Goal: Task Accomplishment & Management: Use online tool/utility

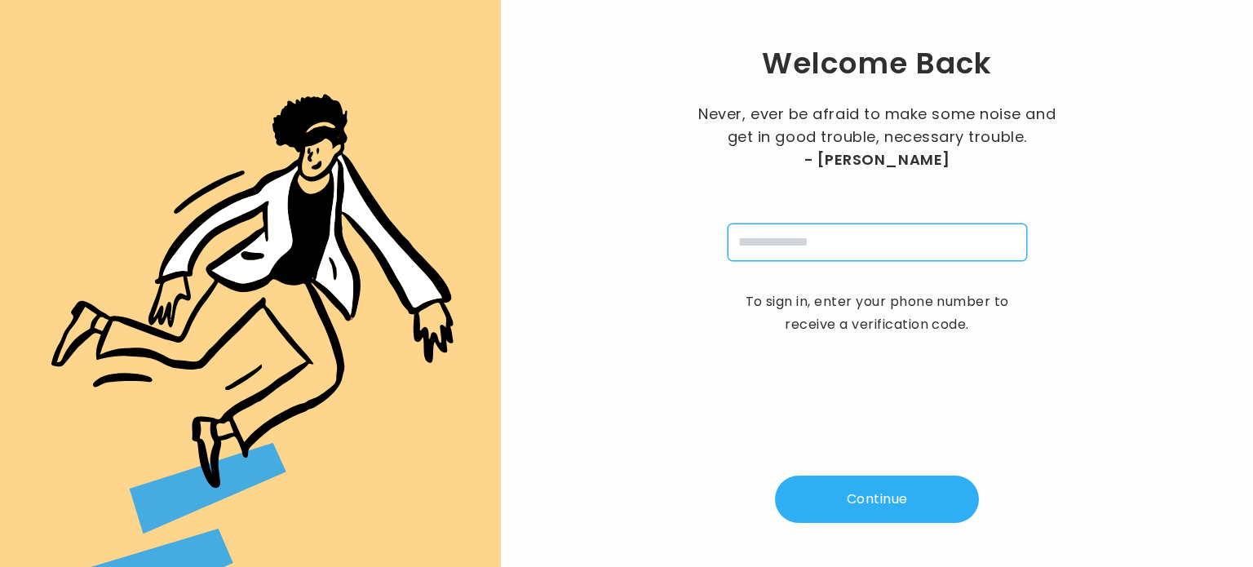
click at [776, 244] on input "tel" at bounding box center [876, 242] width 299 height 38
type input "**********"
click at [895, 508] on button "Continue" at bounding box center [877, 498] width 204 height 47
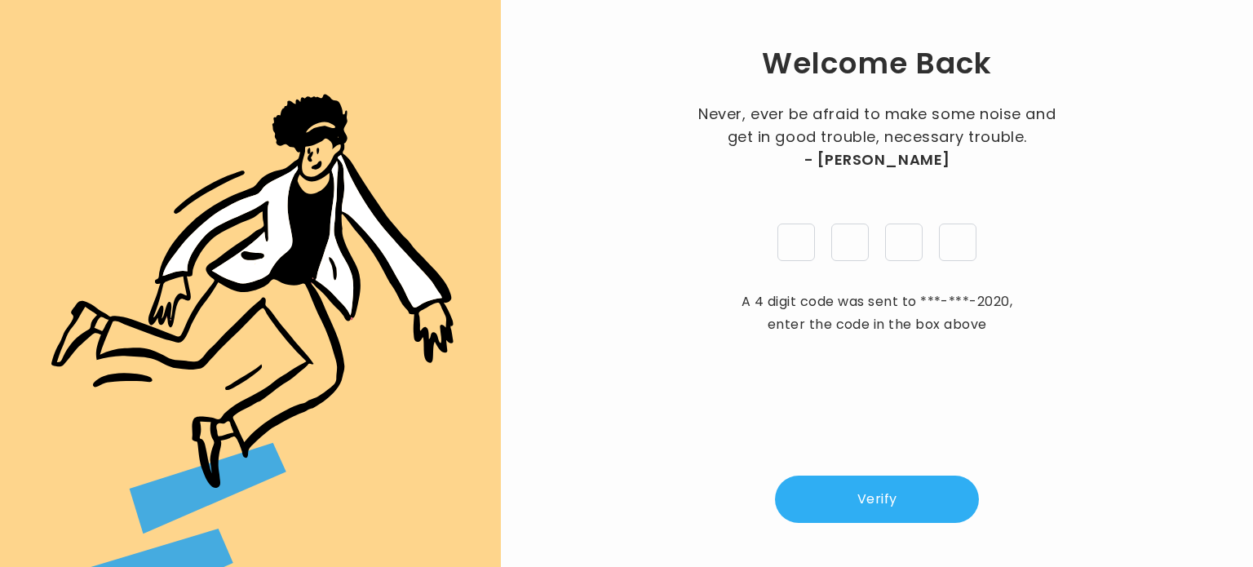
type input "*"
click at [895, 508] on button "Verify" at bounding box center [877, 498] width 204 height 47
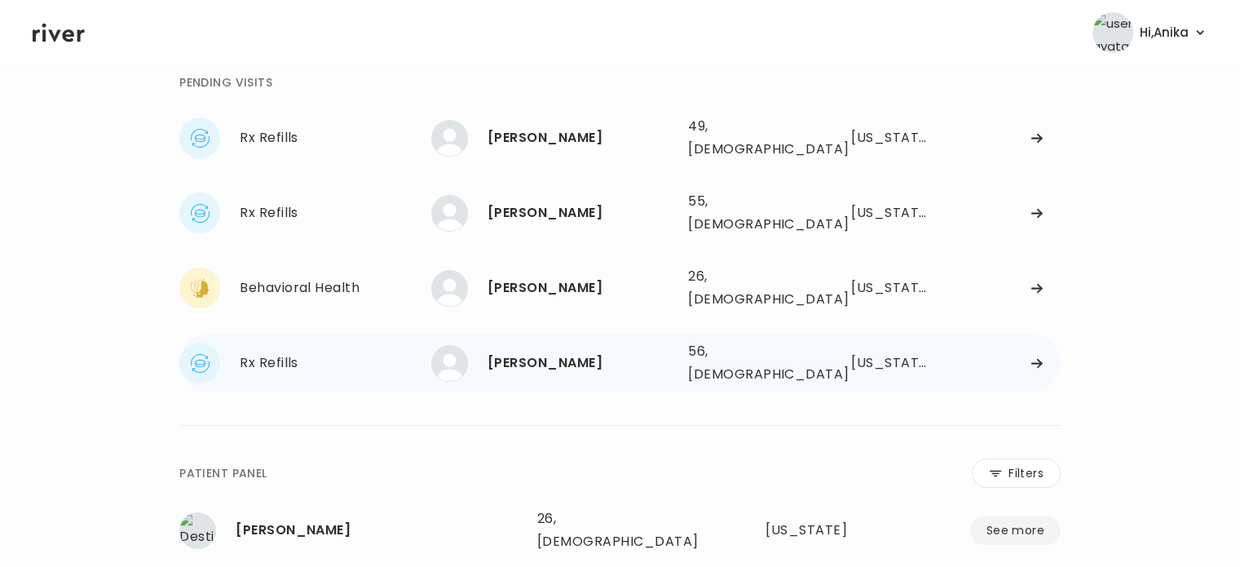
scroll to position [60, 0]
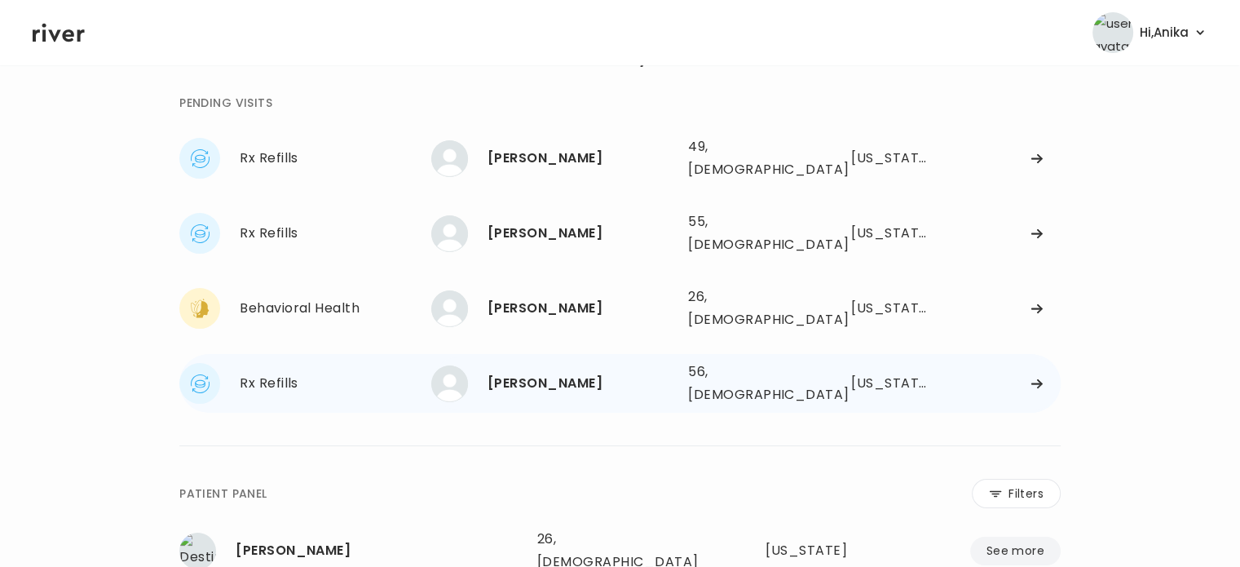
click at [541, 372] on div "[PERSON_NAME]" at bounding box center [582, 383] width 188 height 23
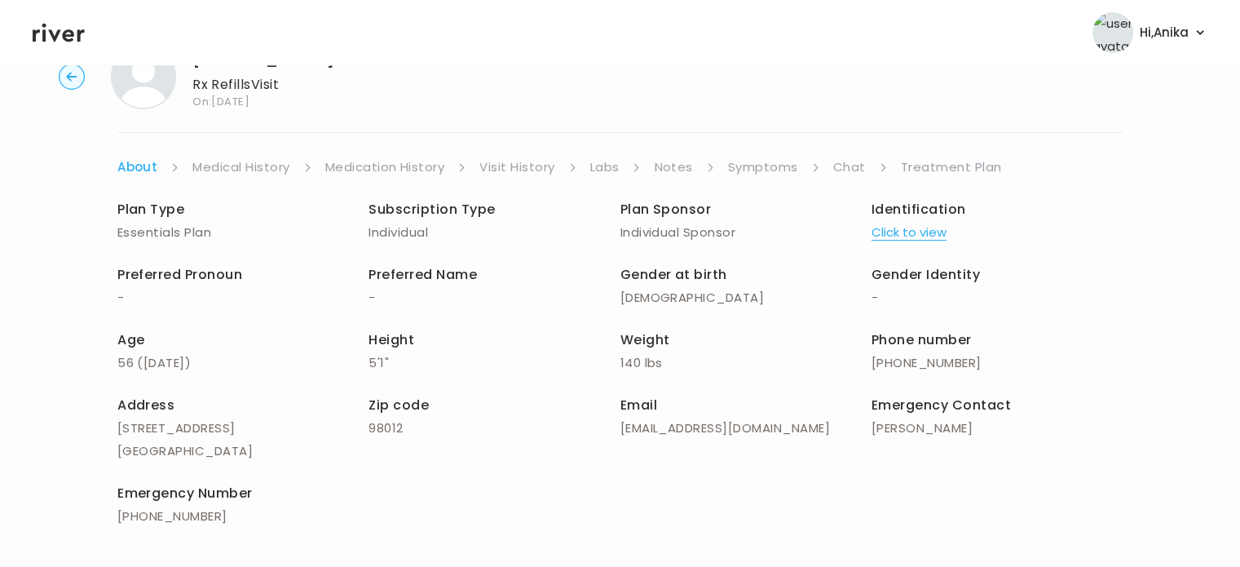
click at [928, 227] on button "Click to view" at bounding box center [909, 232] width 75 height 23
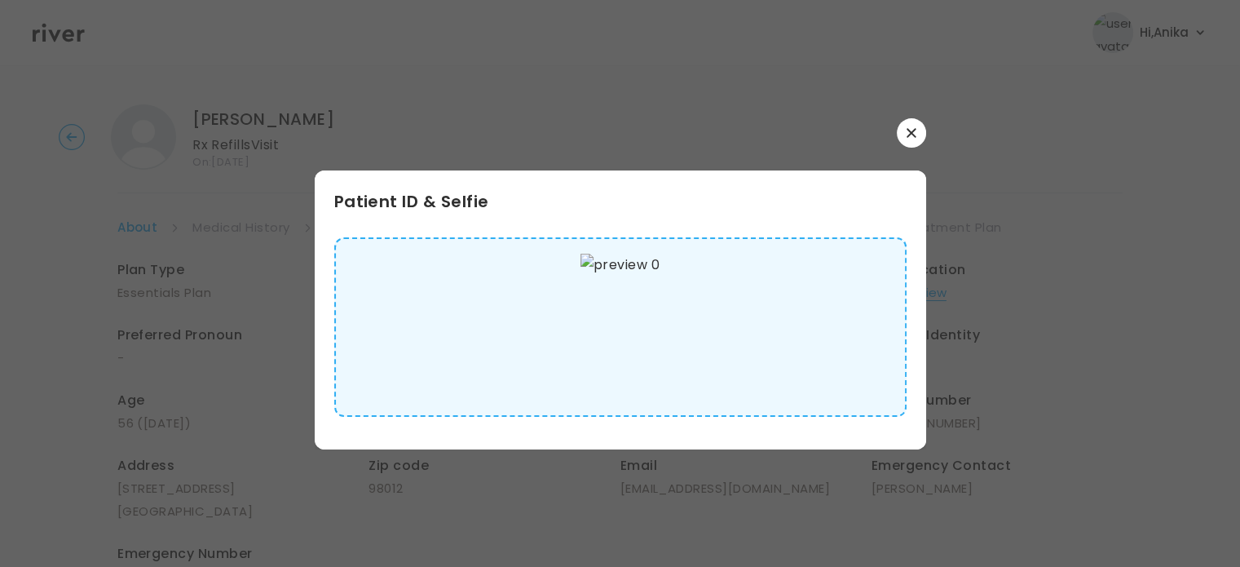
click at [908, 139] on button "button" at bounding box center [911, 132] width 29 height 29
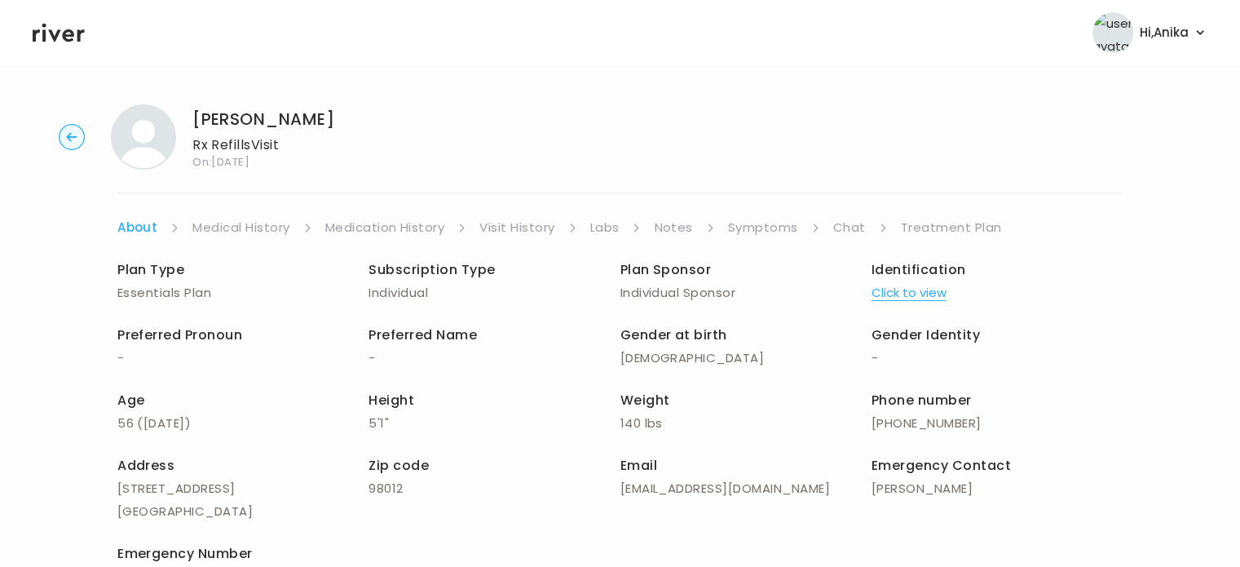
click at [260, 219] on link "Medical History" at bounding box center [240, 227] width 97 height 23
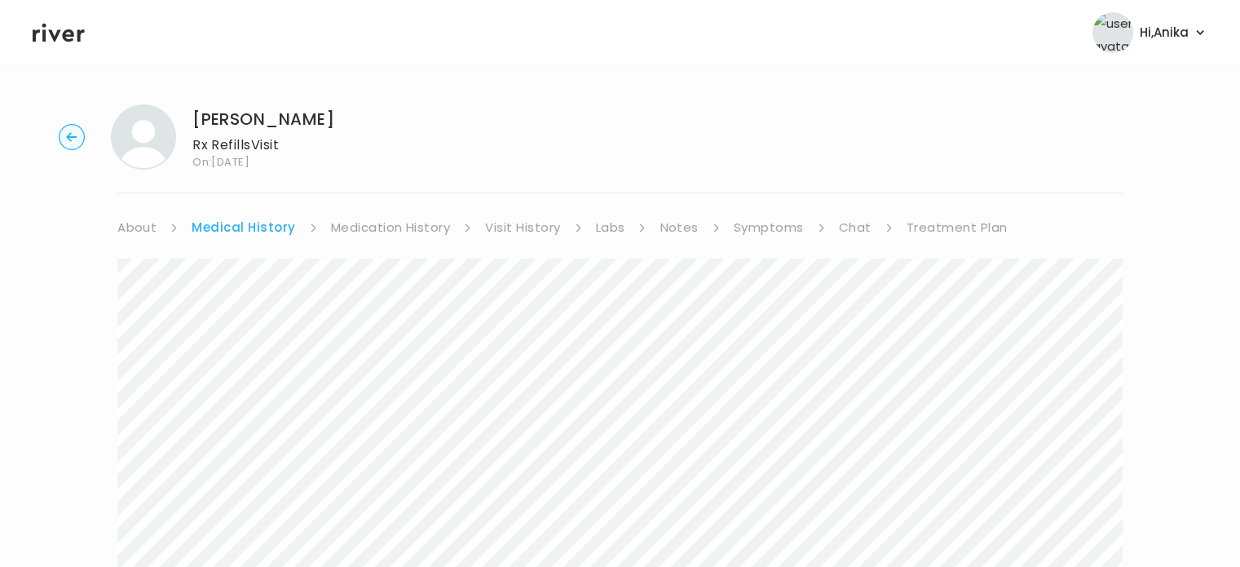
click at [409, 218] on link "Medication History" at bounding box center [391, 227] width 120 height 23
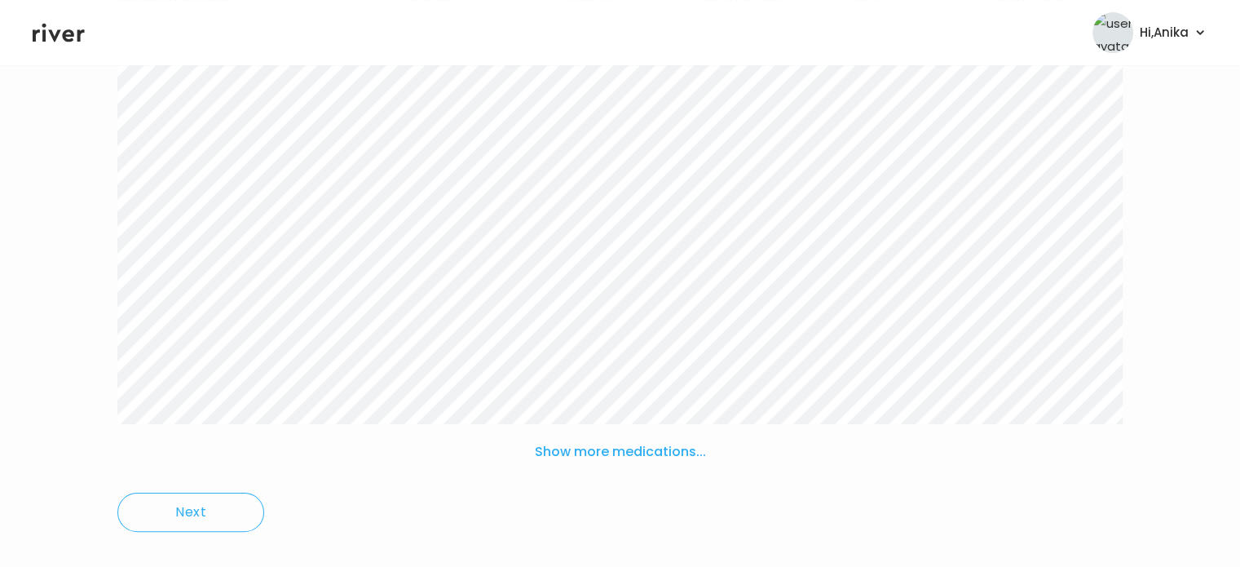
scroll to position [275, 0]
click at [610, 443] on button "Show more medications..." at bounding box center [620, 449] width 184 height 36
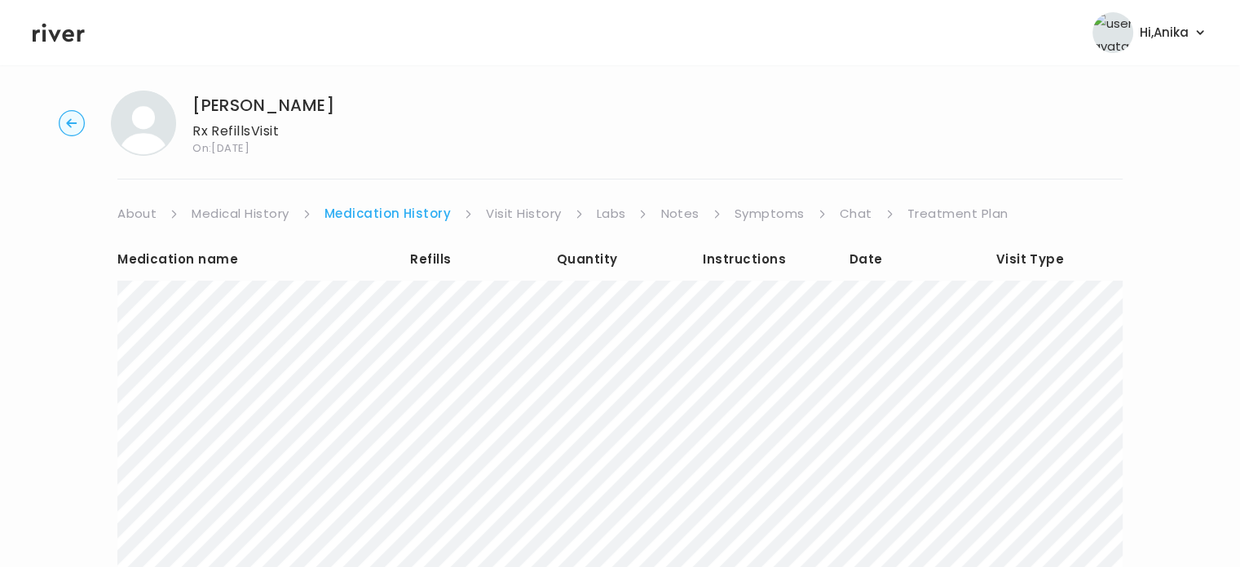
scroll to position [0, 0]
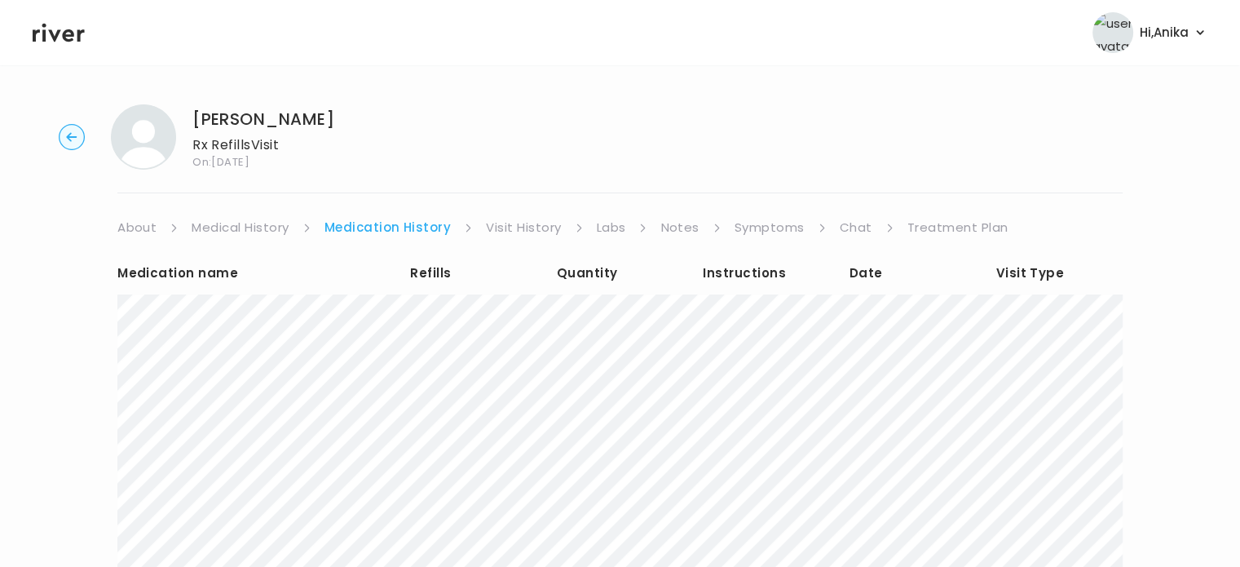
click at [538, 220] on link "Visit History" at bounding box center [523, 227] width 75 height 23
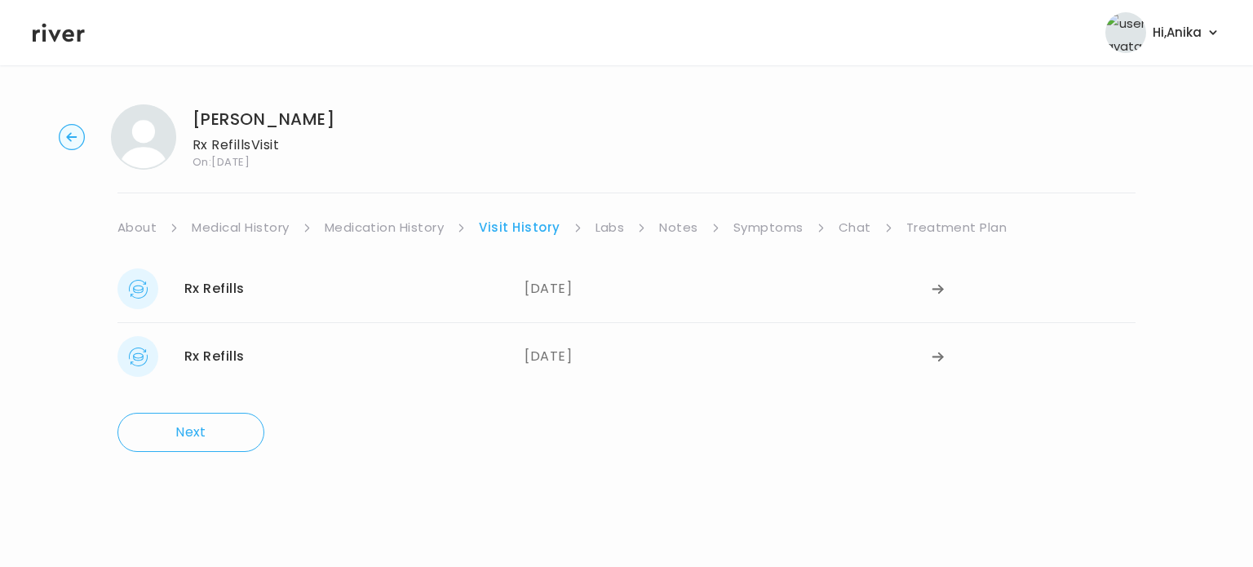
click at [607, 225] on link "Labs" at bounding box center [609, 227] width 29 height 23
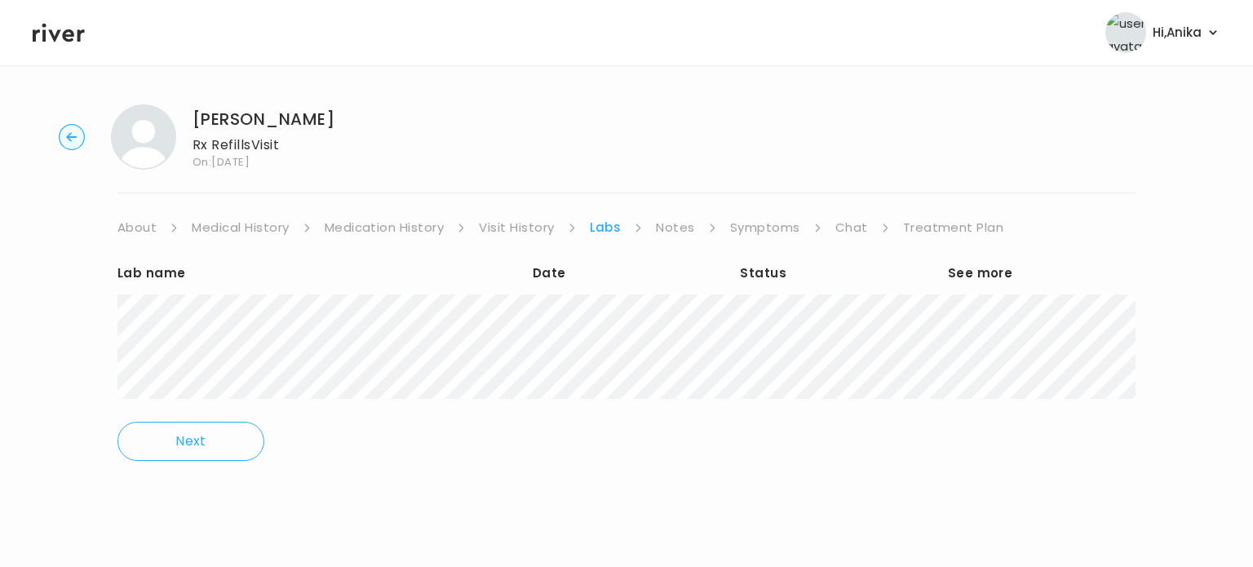
click at [678, 231] on link "Notes" at bounding box center [675, 227] width 38 height 23
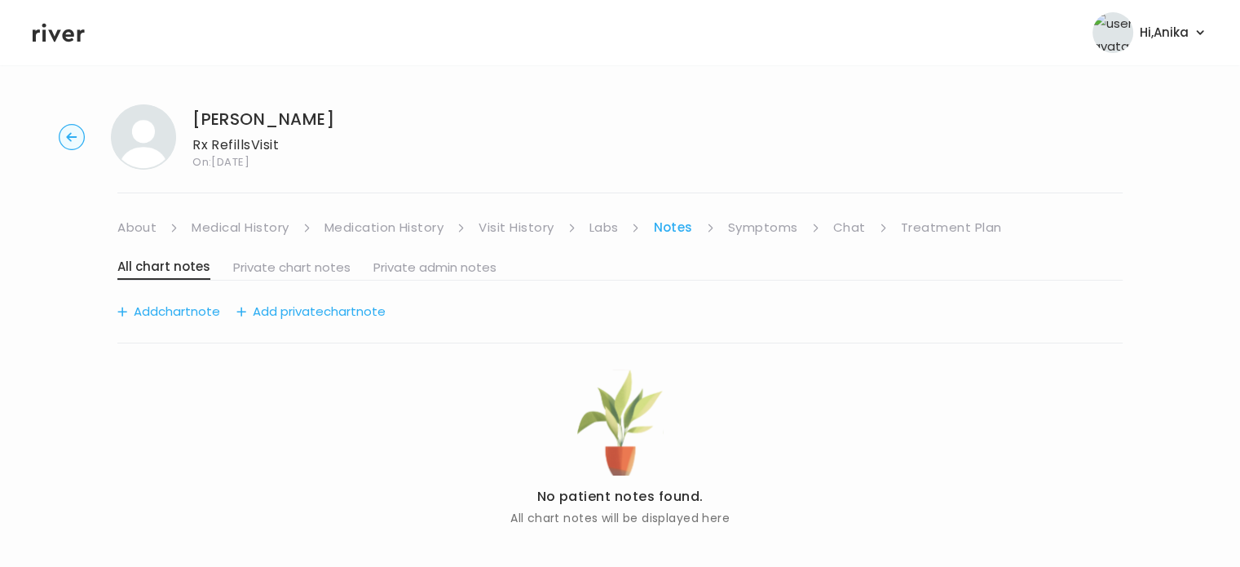
click at [763, 234] on link "Symptoms" at bounding box center [763, 227] width 70 height 23
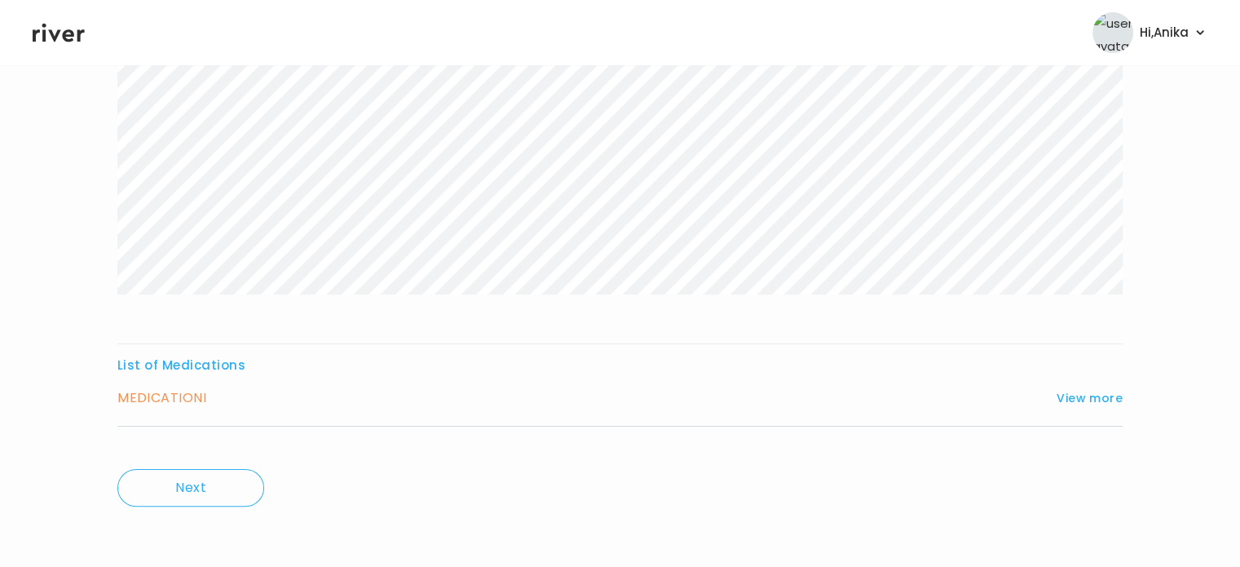
scroll to position [294, 0]
click at [1093, 394] on button "View more" at bounding box center [1090, 398] width 66 height 20
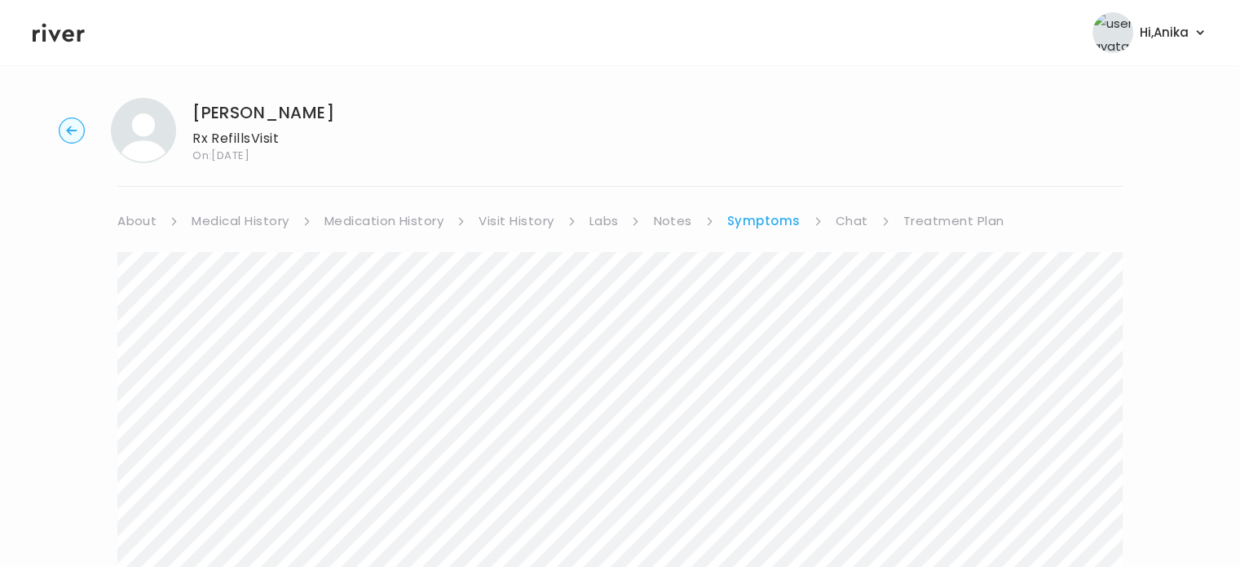
scroll to position [0, 0]
click at [515, 228] on link "Visit History" at bounding box center [516, 227] width 75 height 23
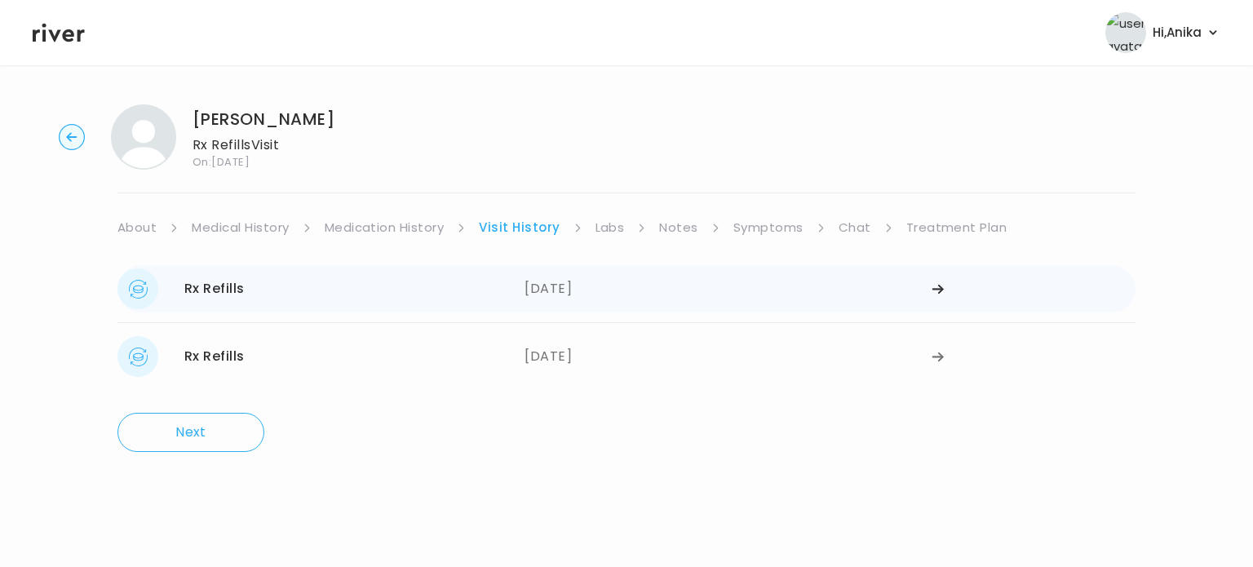
click at [637, 282] on div "[DATE]" at bounding box center [727, 288] width 407 height 41
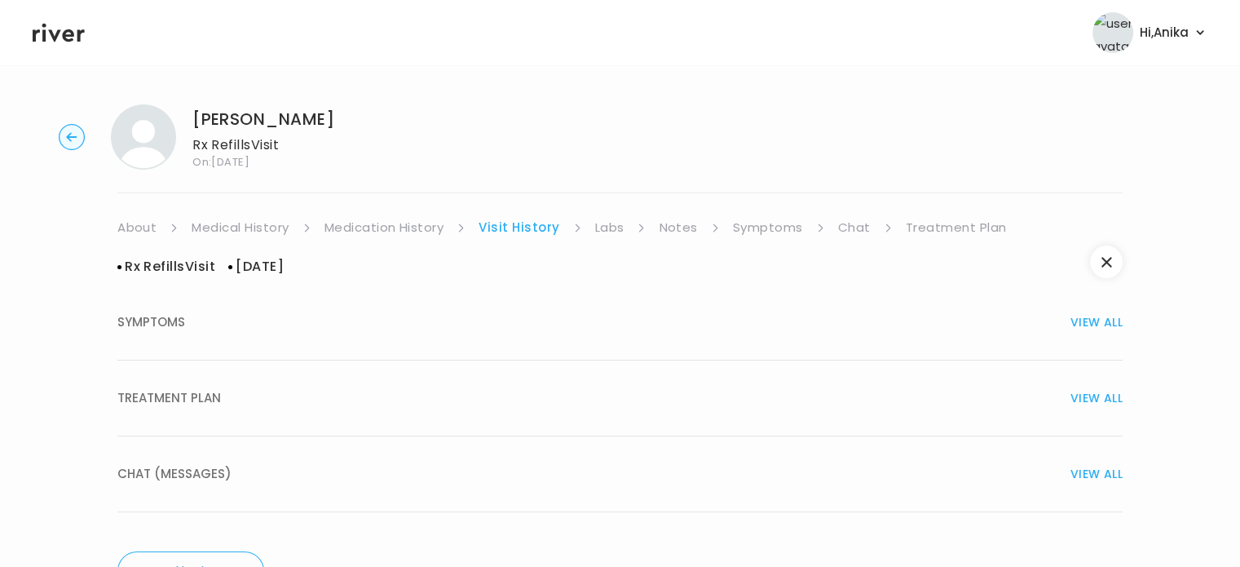
click at [614, 400] on div "TREATMENT PLAN VIEW ALL" at bounding box center [619, 398] width 1005 height 23
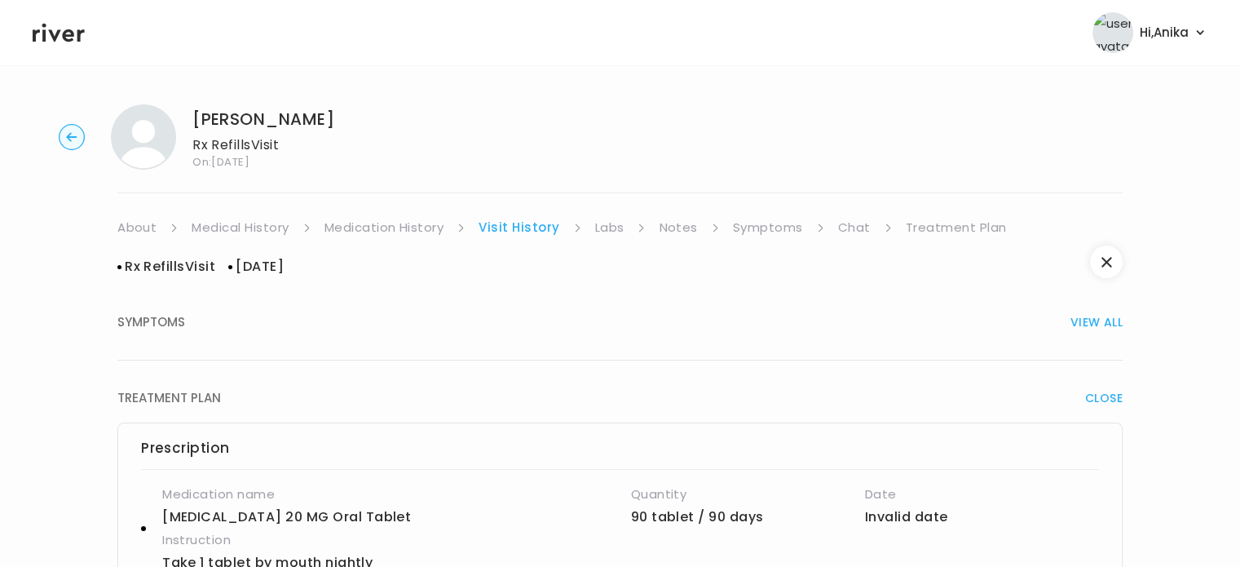
click at [68, 34] on icon at bounding box center [59, 32] width 52 height 24
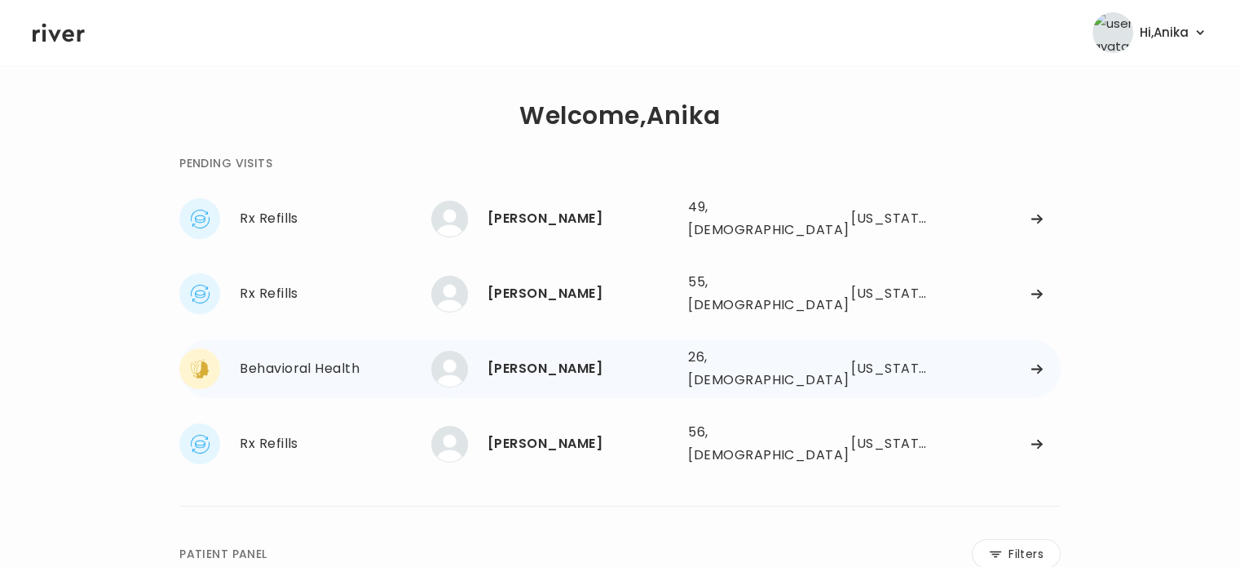
click at [524, 361] on div "[PERSON_NAME] 26, [DEMOGRAPHIC_DATA] See more" at bounding box center [553, 369] width 244 height 37
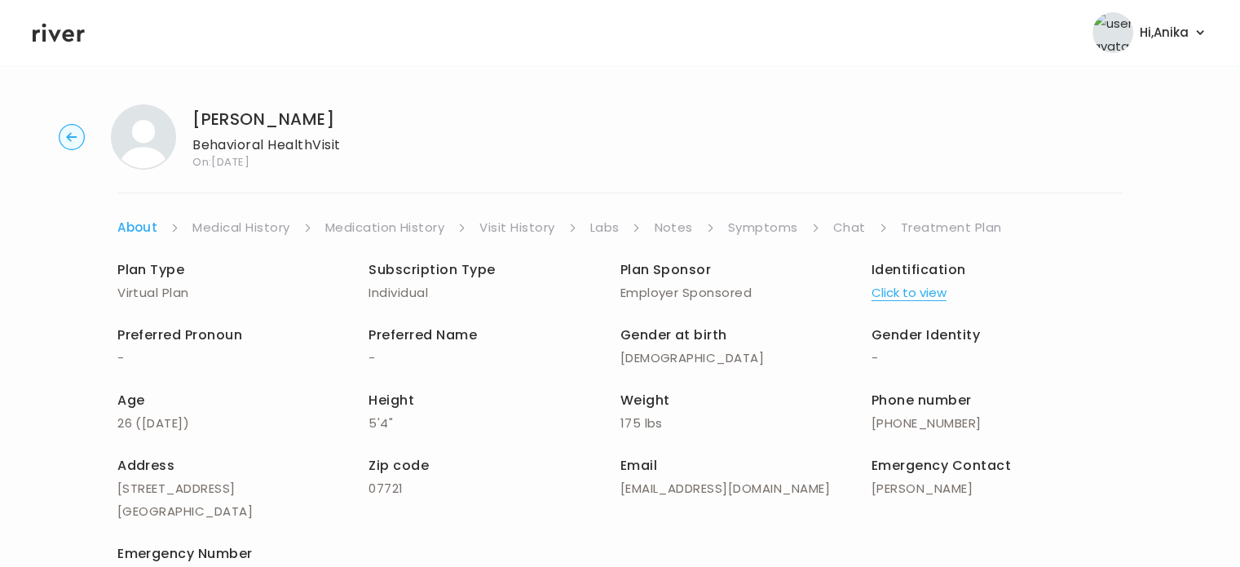
click at [904, 289] on button "Click to view" at bounding box center [909, 292] width 75 height 23
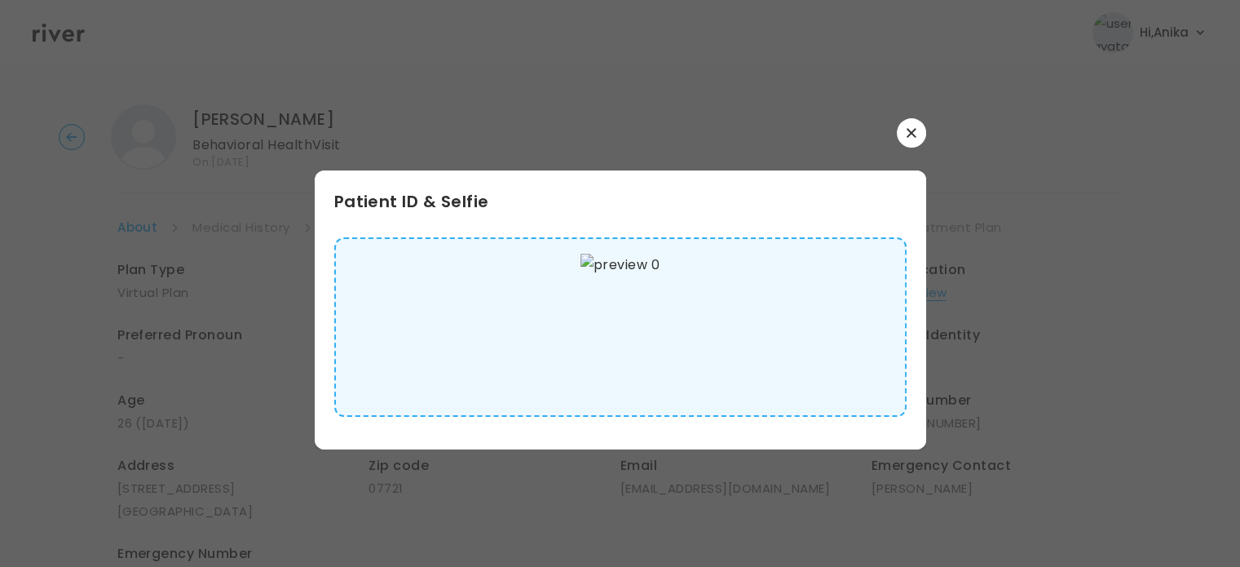
click at [896, 135] on div at bounding box center [621, 132] width 612 height 29
click at [895, 133] on div at bounding box center [621, 132] width 612 height 29
click at [916, 129] on icon "button" at bounding box center [912, 133] width 10 height 10
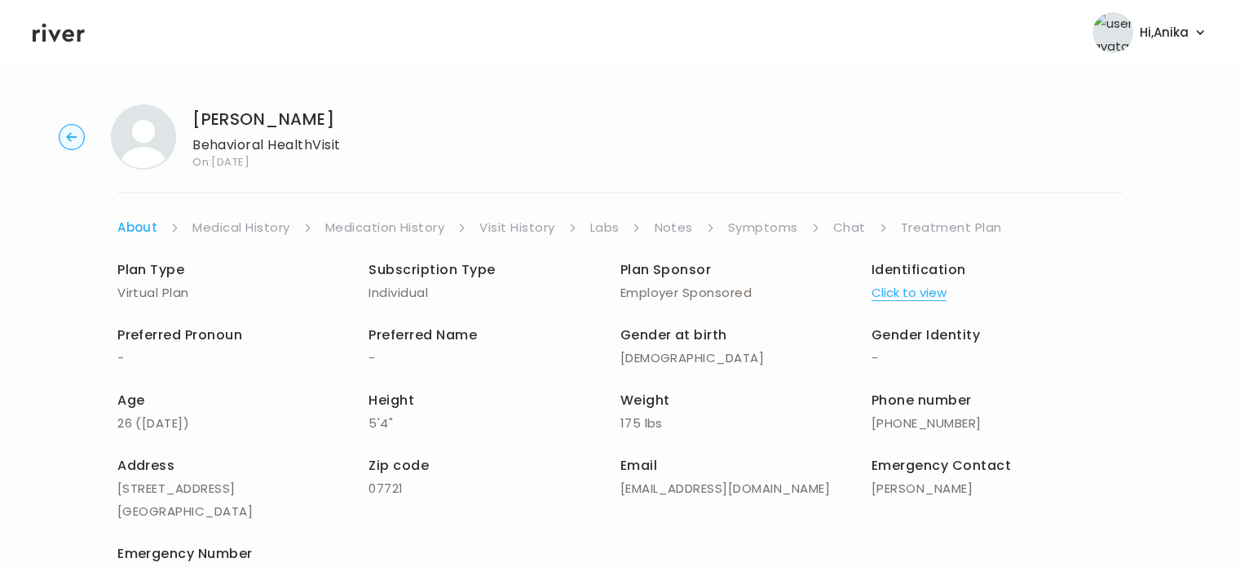
click at [263, 224] on link "Medical History" at bounding box center [240, 227] width 97 height 23
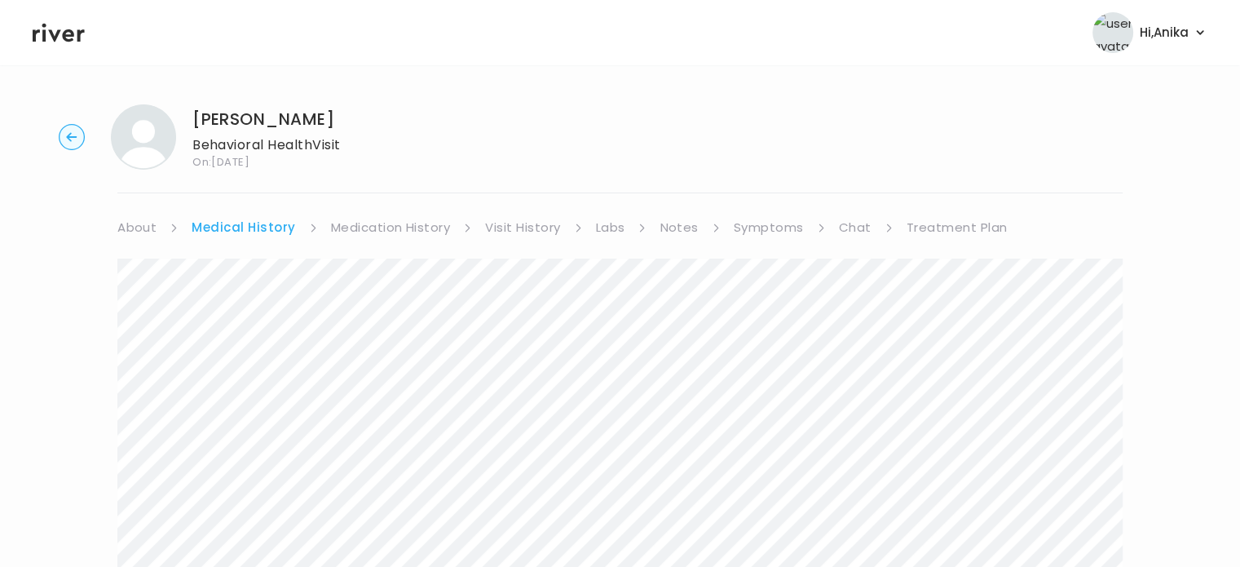
click at [362, 221] on link "Medication History" at bounding box center [391, 227] width 120 height 23
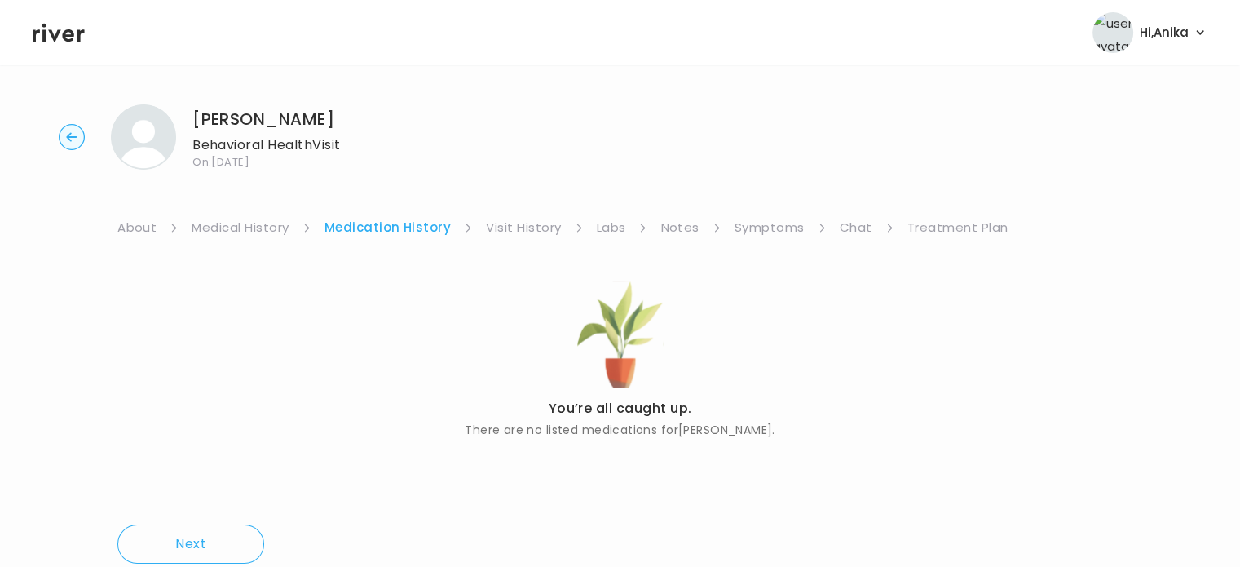
click at [532, 226] on link "Visit History" at bounding box center [523, 227] width 75 height 23
click at [506, 224] on link "Visit History" at bounding box center [519, 227] width 81 height 23
click at [382, 219] on link "Medication History" at bounding box center [385, 227] width 120 height 23
click at [496, 222] on link "Visit History" at bounding box center [523, 227] width 75 height 23
click at [607, 225] on link "Labs" at bounding box center [609, 227] width 29 height 23
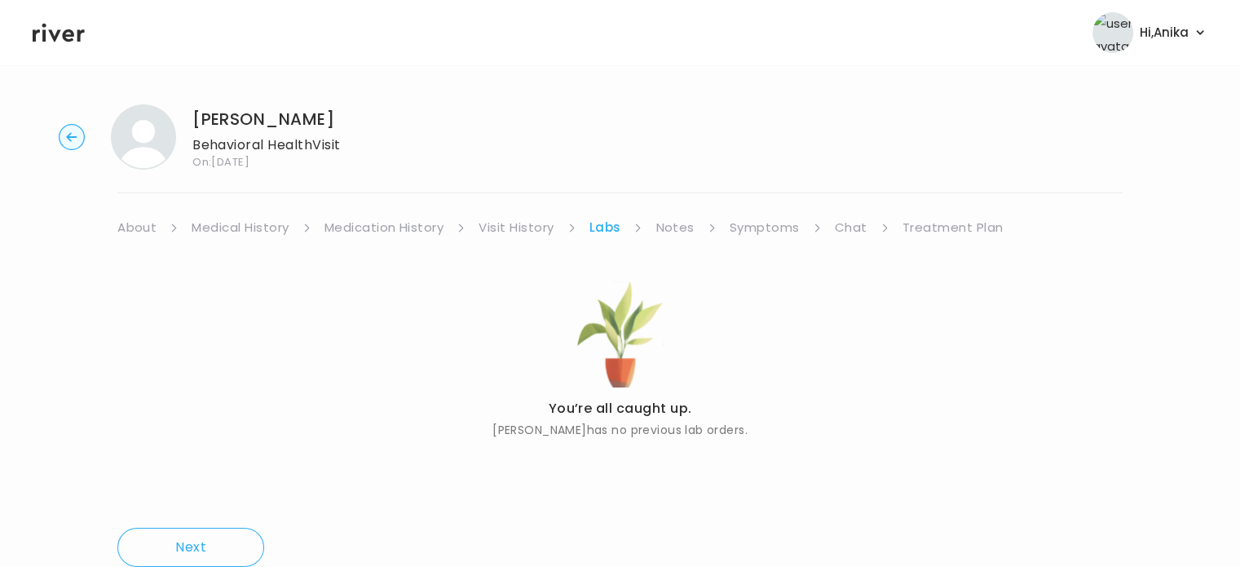
click at [141, 229] on link "About" at bounding box center [136, 227] width 39 height 23
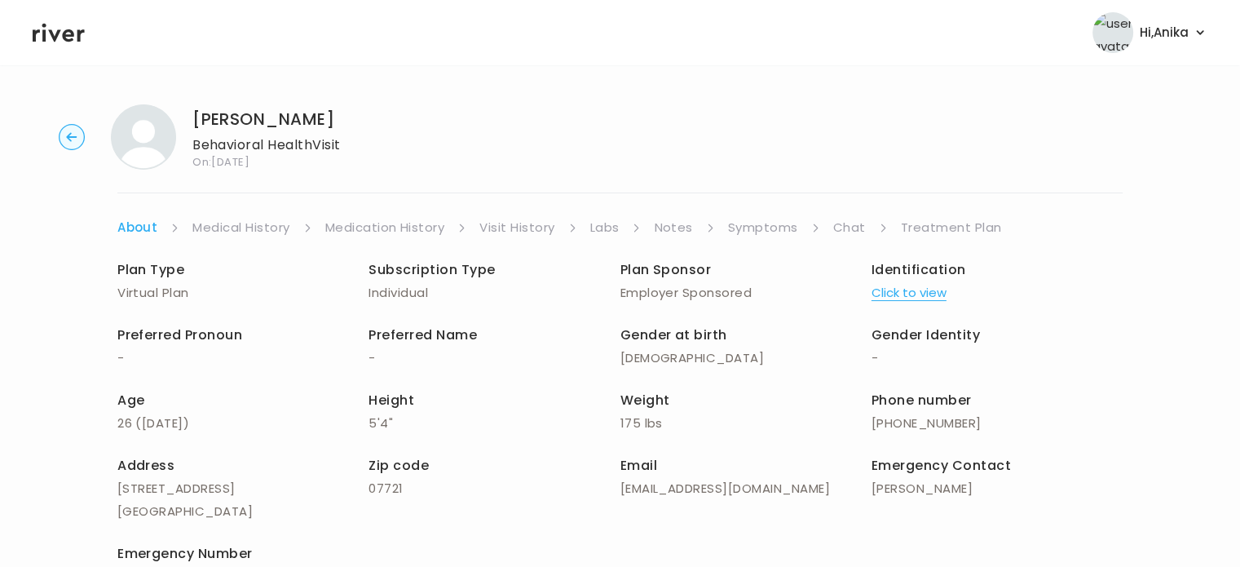
click at [672, 214] on div "[PERSON_NAME] Behavioral Health Visit On: [DATE] About Medical History Medicati…" at bounding box center [620, 386] width 1240 height 591
click at [671, 224] on link "Notes" at bounding box center [673, 227] width 38 height 23
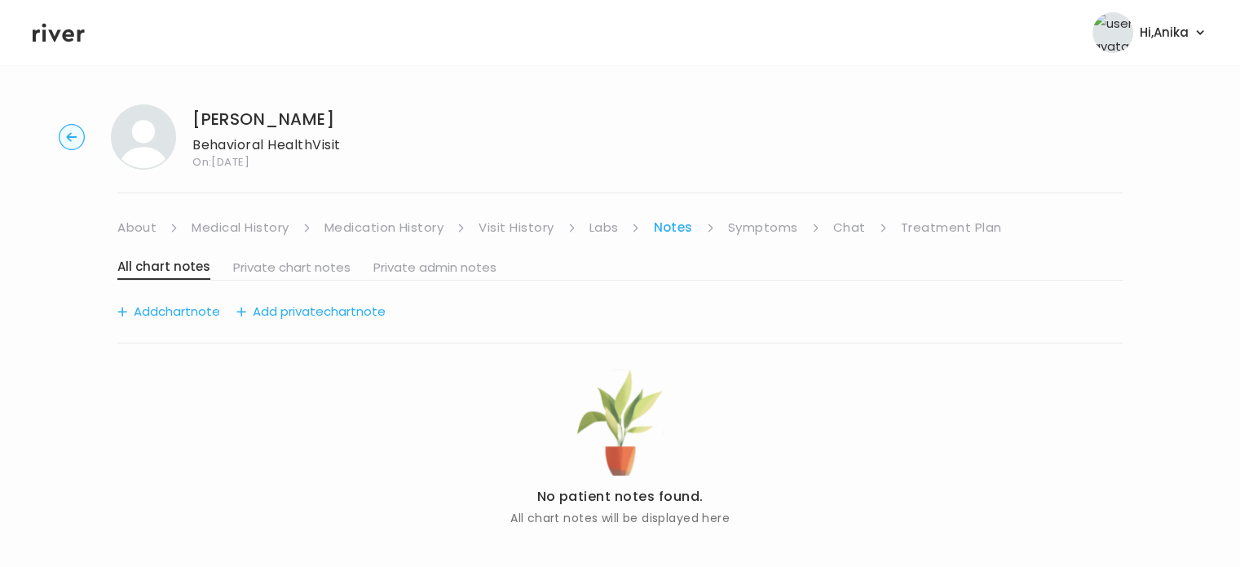
click at [760, 229] on link "Symptoms" at bounding box center [763, 227] width 70 height 23
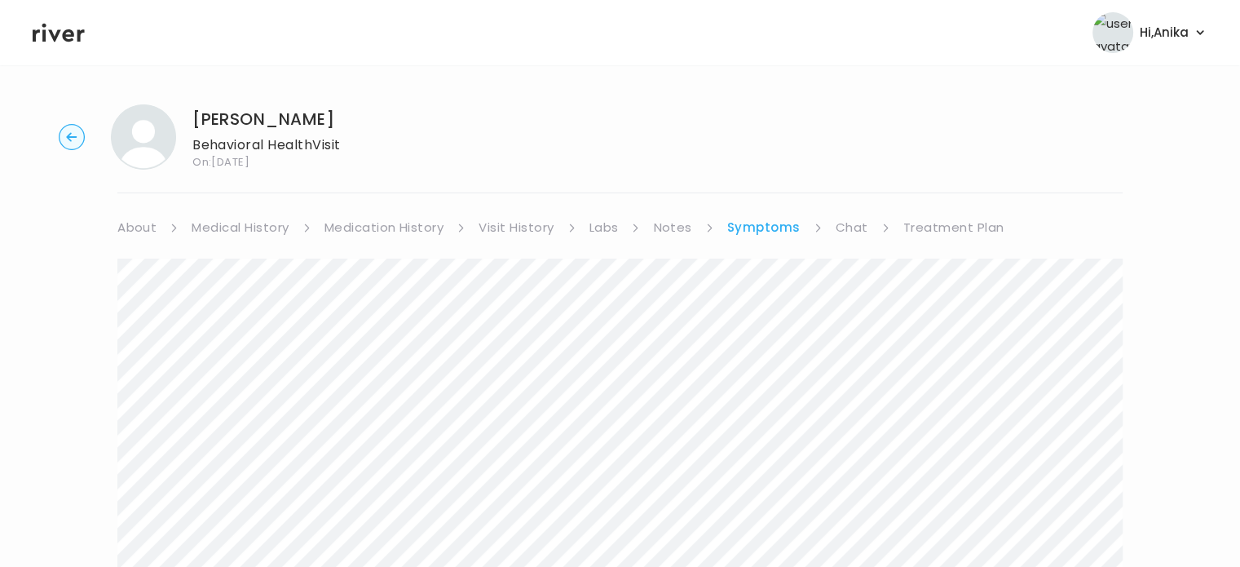
click at [913, 232] on link "Treatment Plan" at bounding box center [954, 227] width 101 height 23
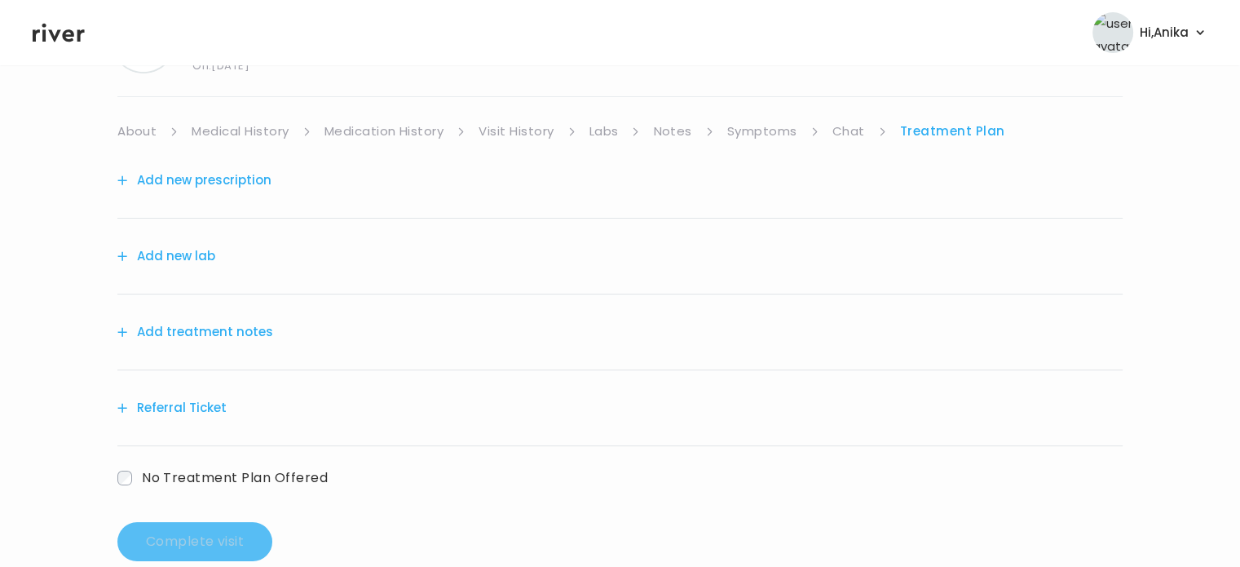
scroll to position [101, 0]
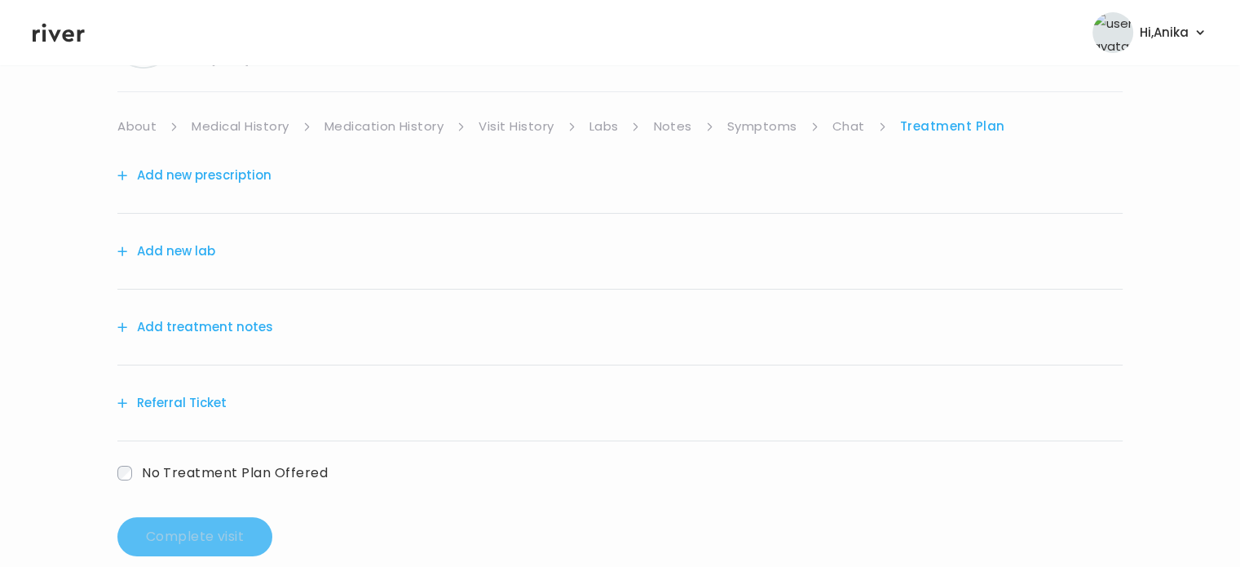
click at [757, 130] on link "Symptoms" at bounding box center [762, 126] width 70 height 23
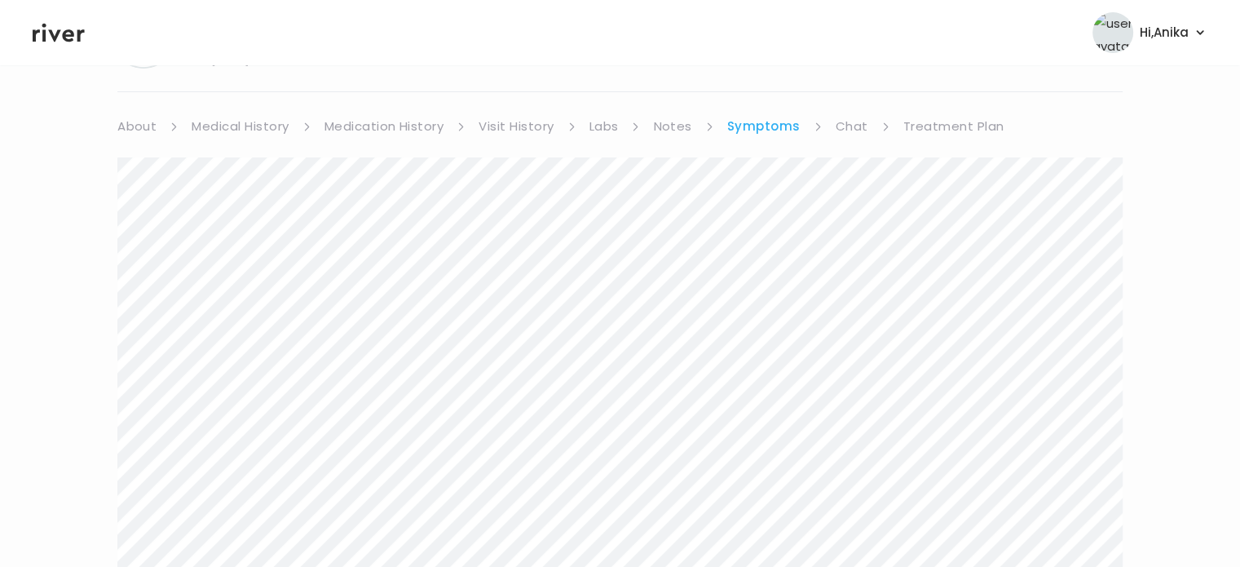
click at [963, 126] on link "Treatment Plan" at bounding box center [954, 126] width 101 height 23
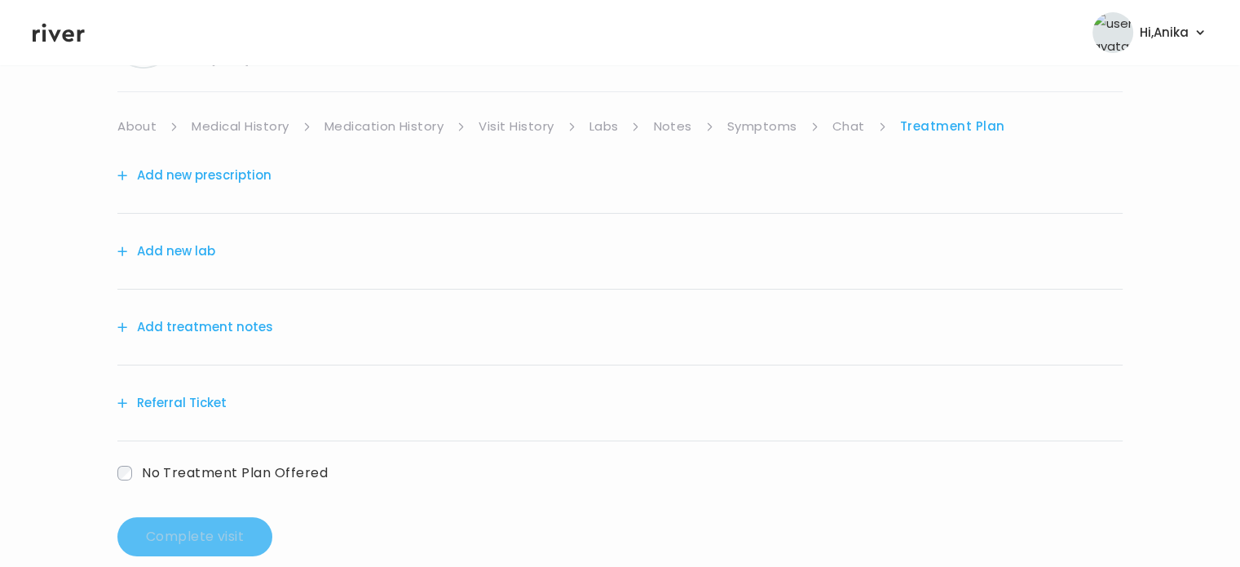
click at [210, 325] on button "Add treatment notes" at bounding box center [195, 327] width 156 height 23
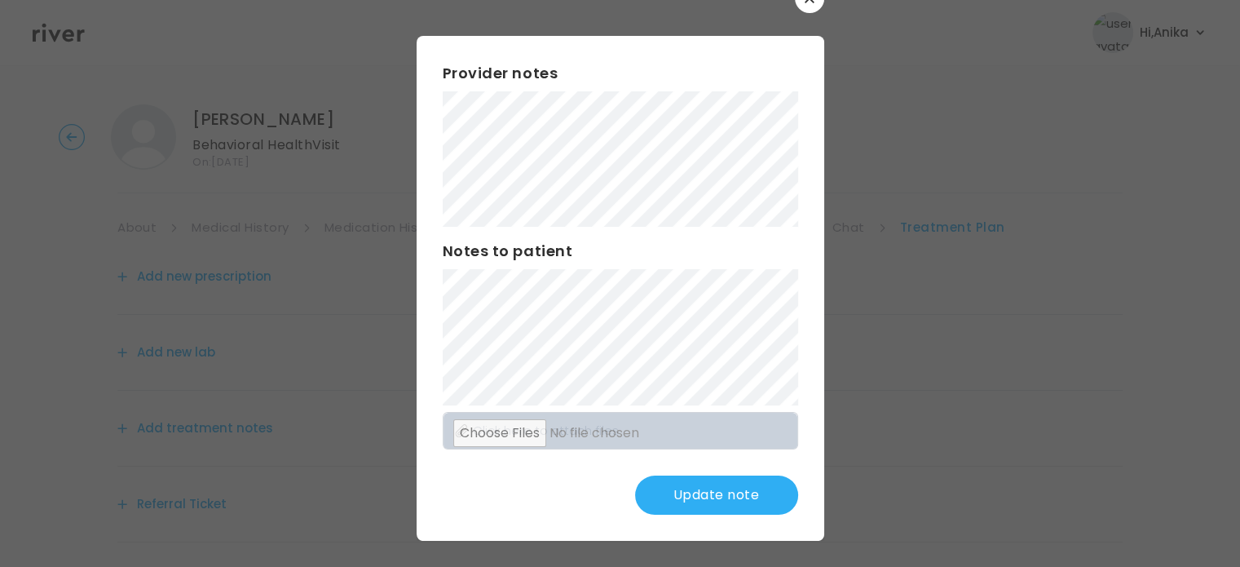
click at [692, 494] on button "Update note" at bounding box center [716, 494] width 163 height 39
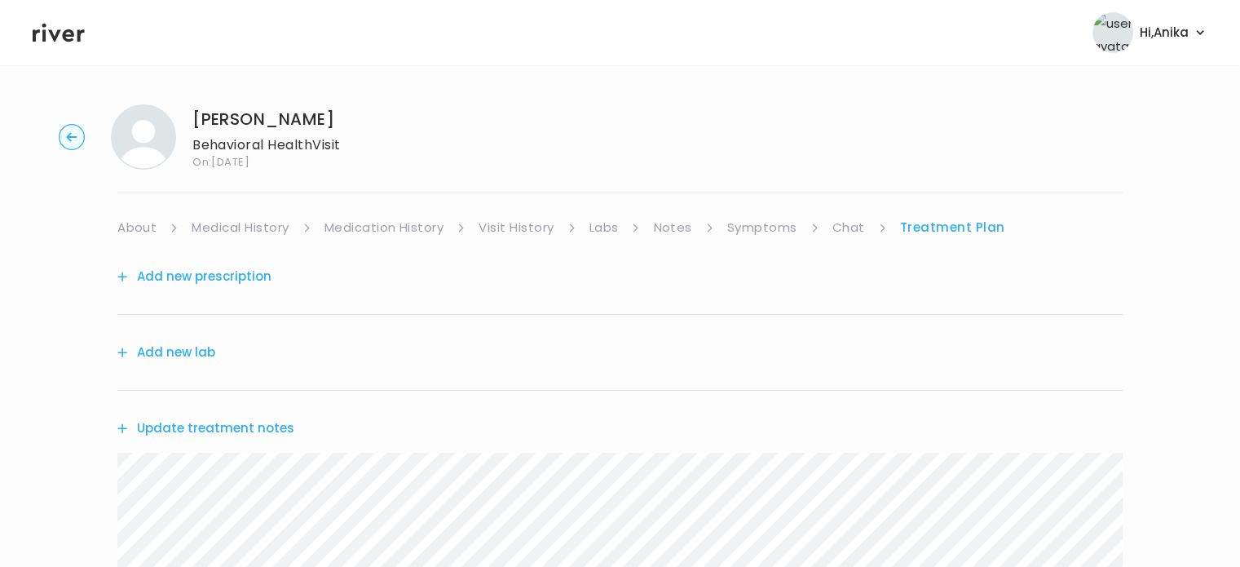
click at [763, 224] on link "Symptoms" at bounding box center [762, 227] width 70 height 23
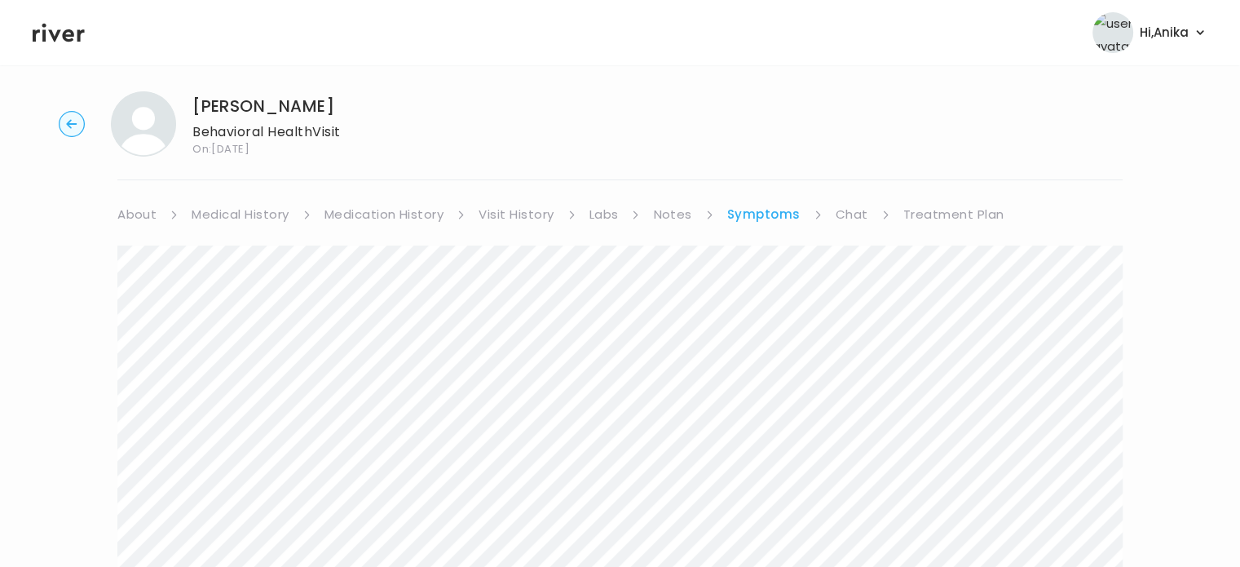
scroll to position [7, 0]
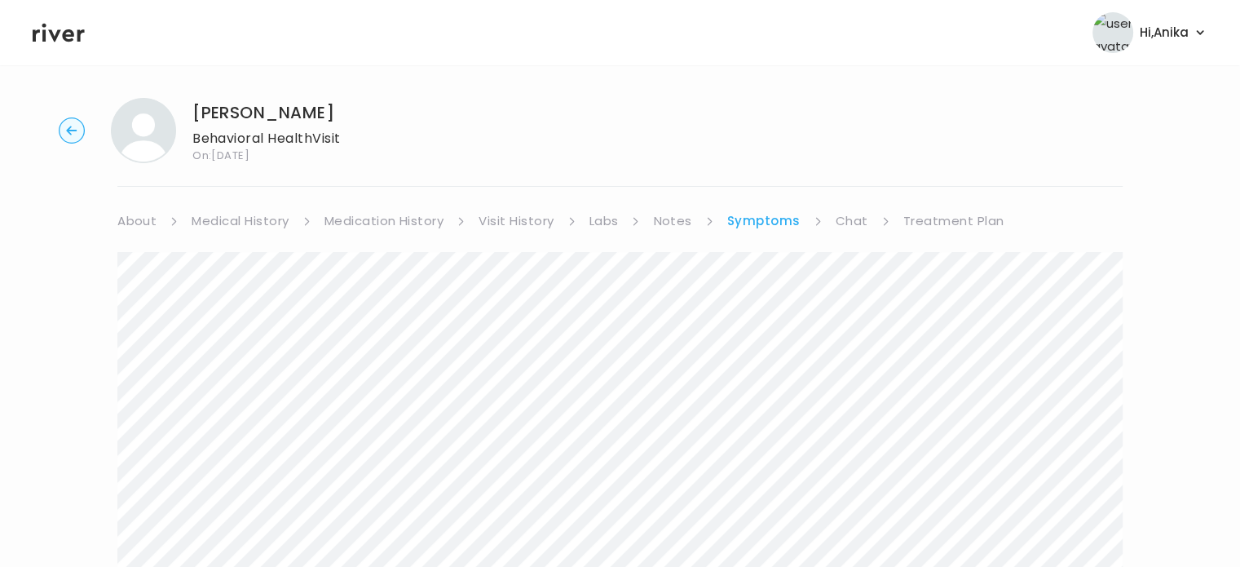
click at [933, 227] on link "Treatment Plan" at bounding box center [954, 221] width 101 height 23
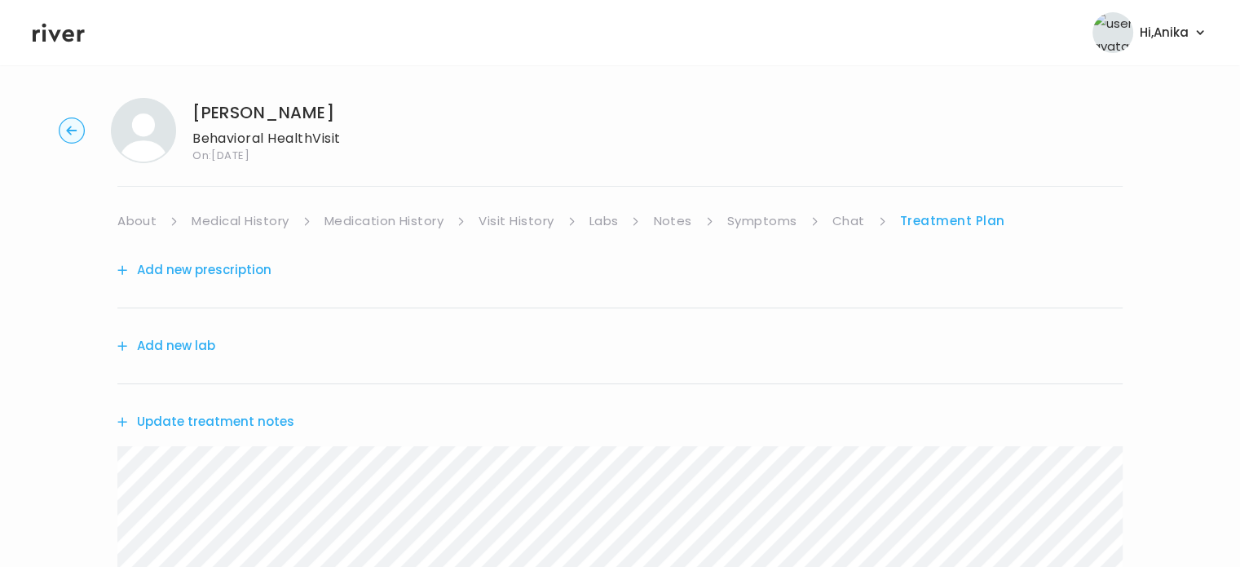
click at [900, 210] on link "Treatment Plan" at bounding box center [952, 221] width 105 height 23
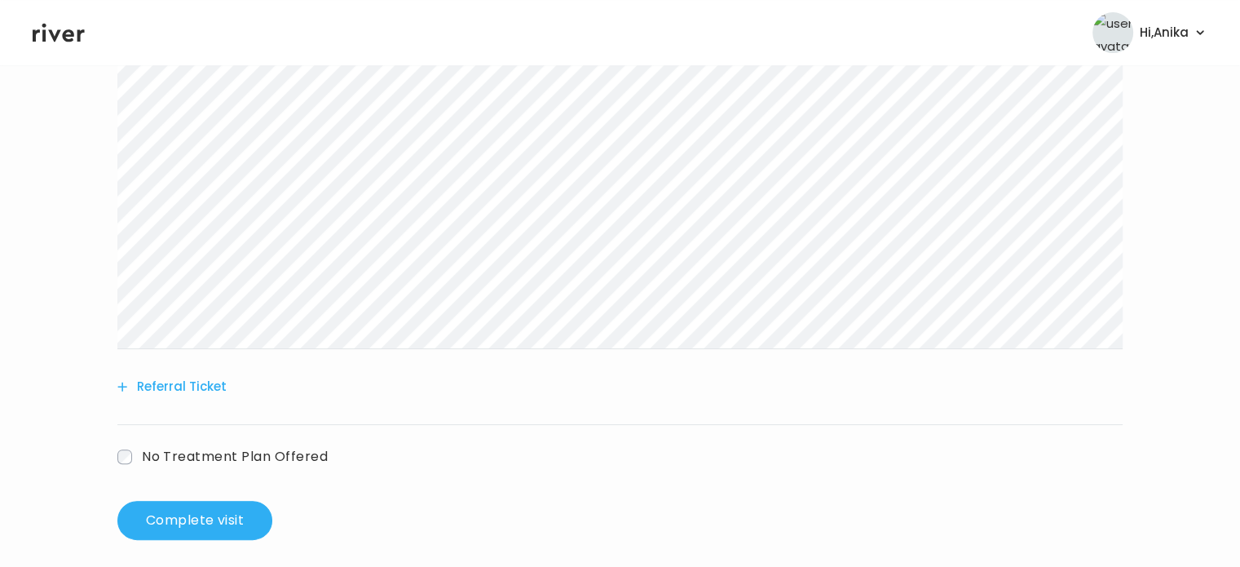
scroll to position [418, 0]
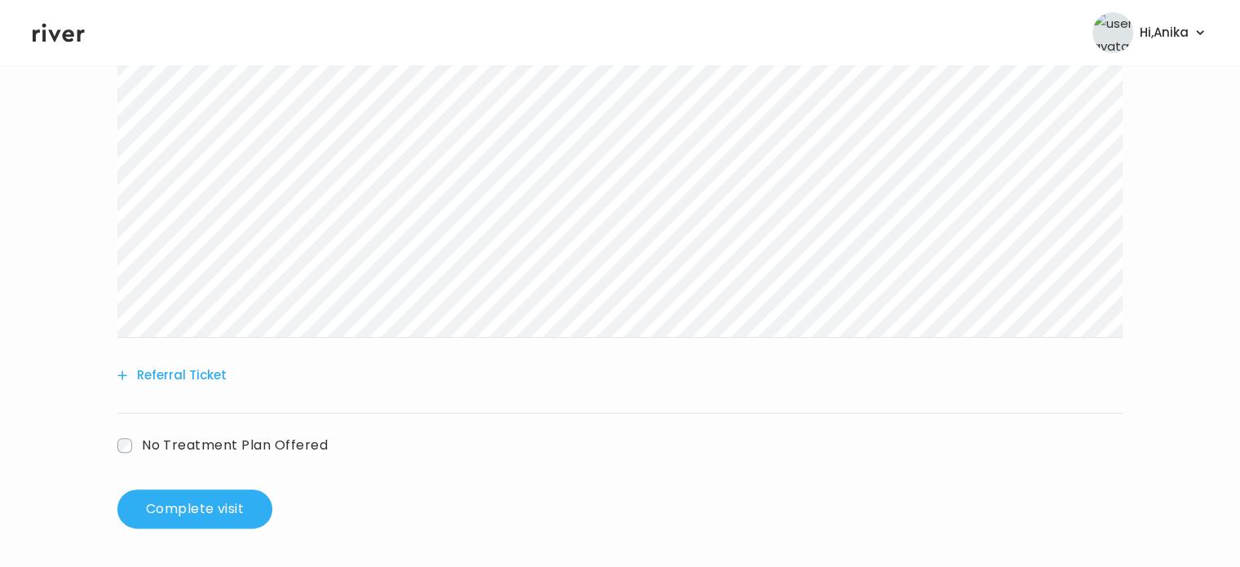
click at [197, 365] on button "Referral Ticket" at bounding box center [171, 375] width 109 height 23
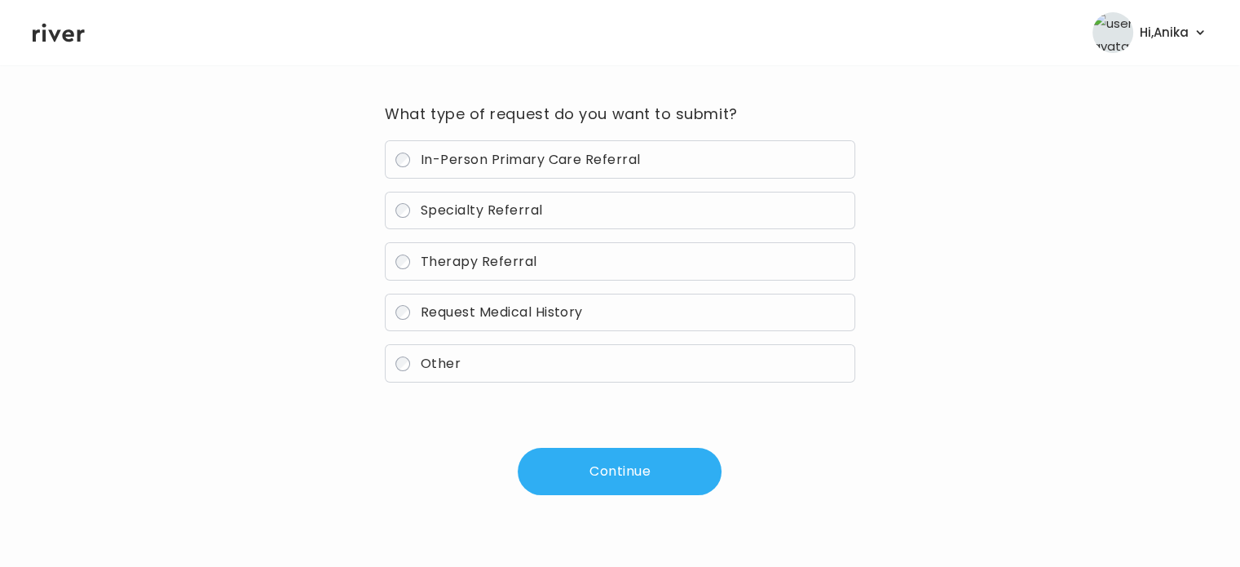
scroll to position [117, 0]
click at [475, 267] on span "Therapy Referral" at bounding box center [479, 262] width 117 height 19
click at [665, 473] on button "Continue" at bounding box center [620, 472] width 204 height 47
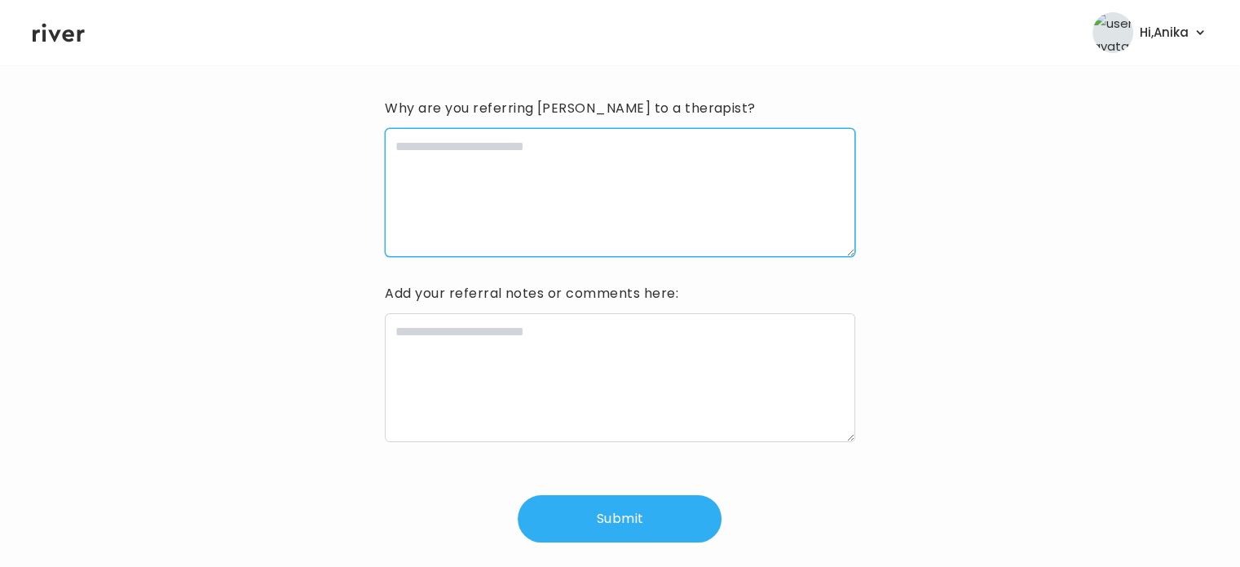
click at [519, 187] on textarea at bounding box center [620, 192] width 470 height 129
type textarea "**********"
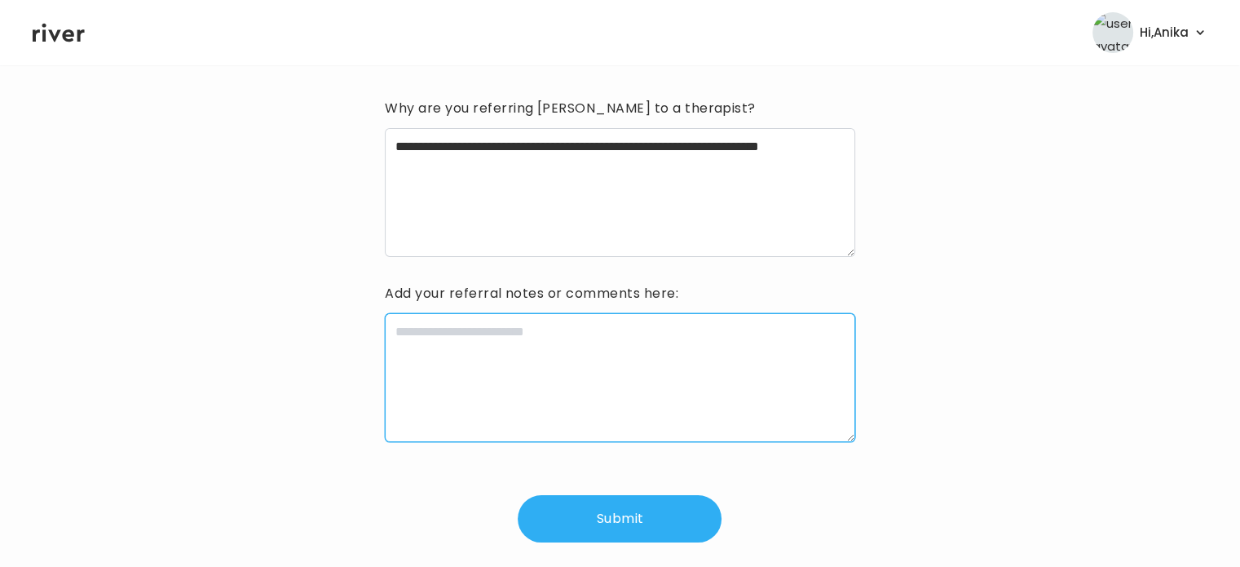
click at [516, 344] on textarea at bounding box center [620, 377] width 470 height 129
type textarea "*"
type textarea "**********"
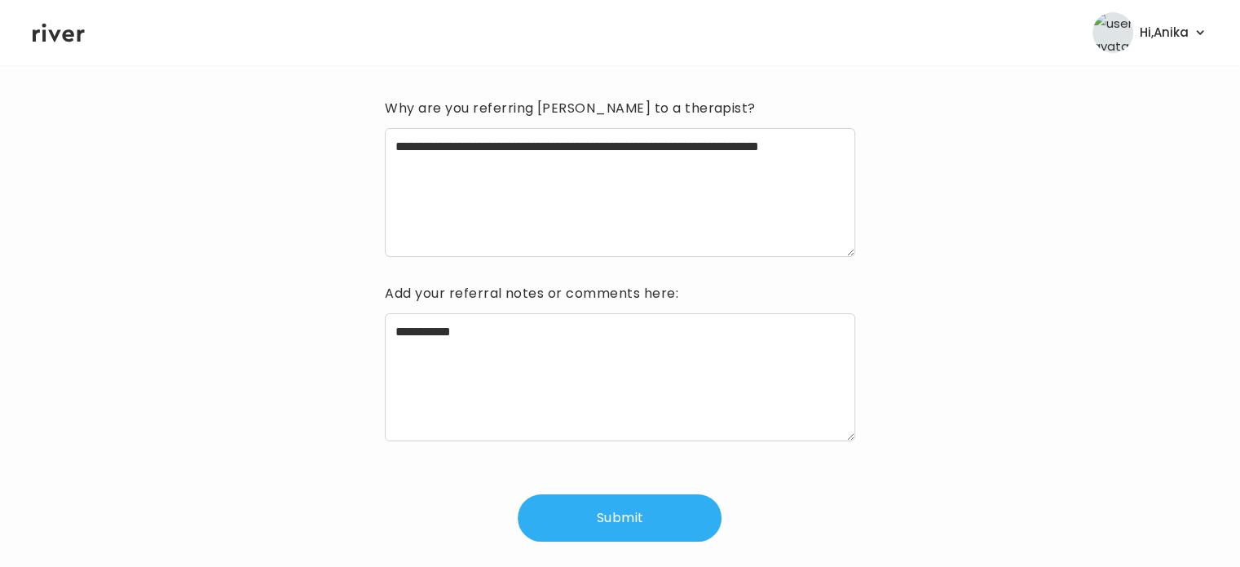
click at [610, 528] on button "Submit" at bounding box center [620, 517] width 204 height 47
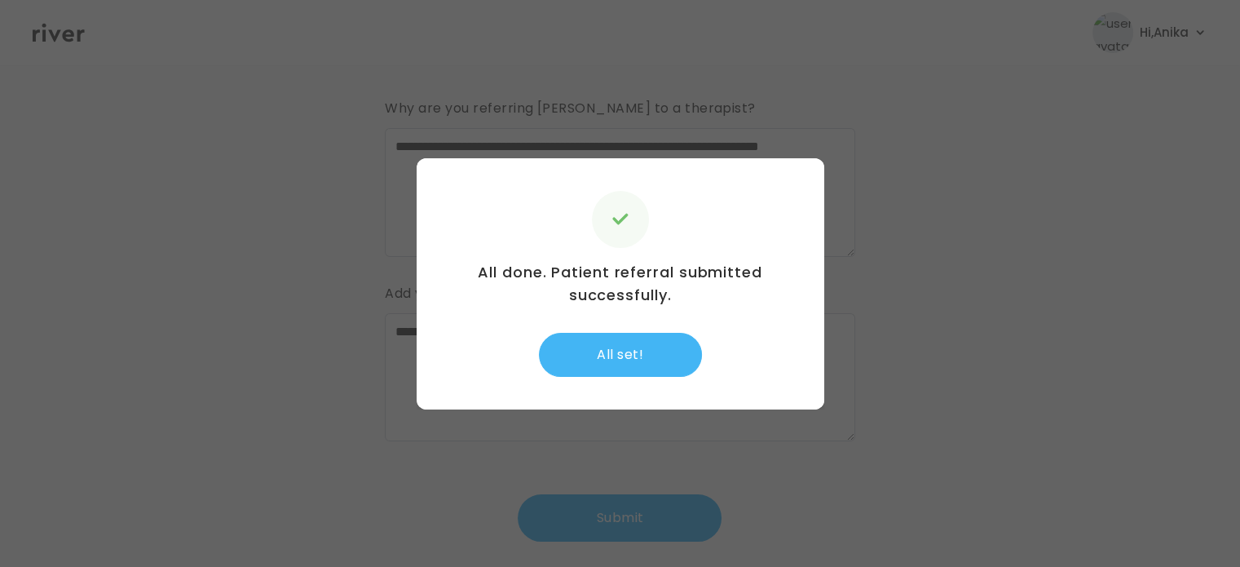
click at [631, 351] on button "All set!" at bounding box center [620, 355] width 163 height 44
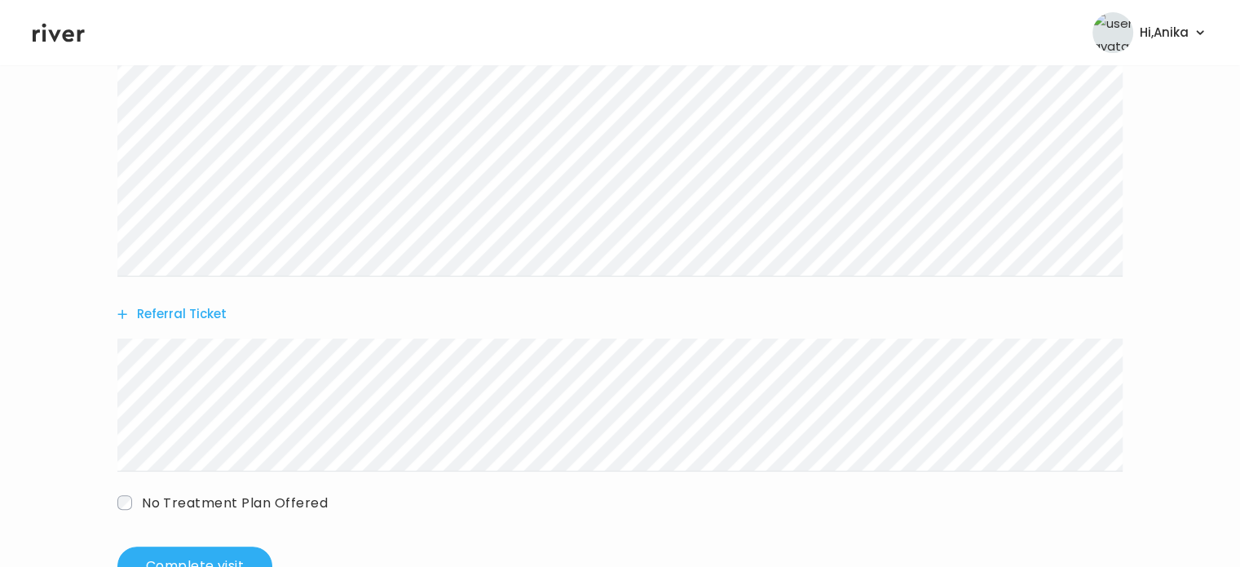
scroll to position [483, 0]
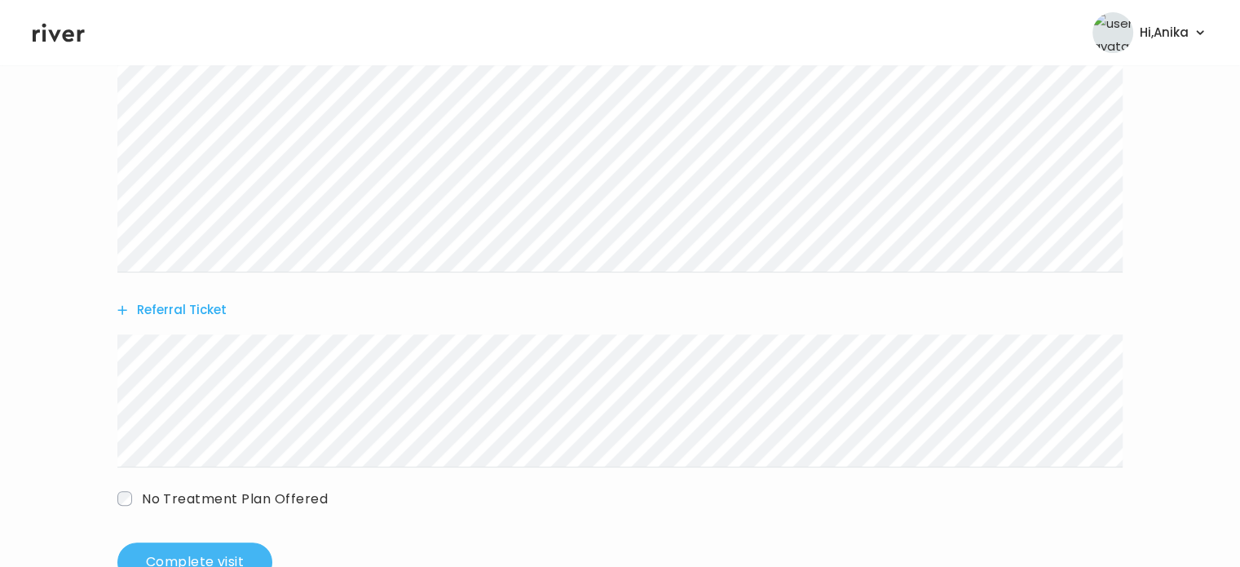
click at [219, 560] on button "Complete visit" at bounding box center [194, 561] width 155 height 39
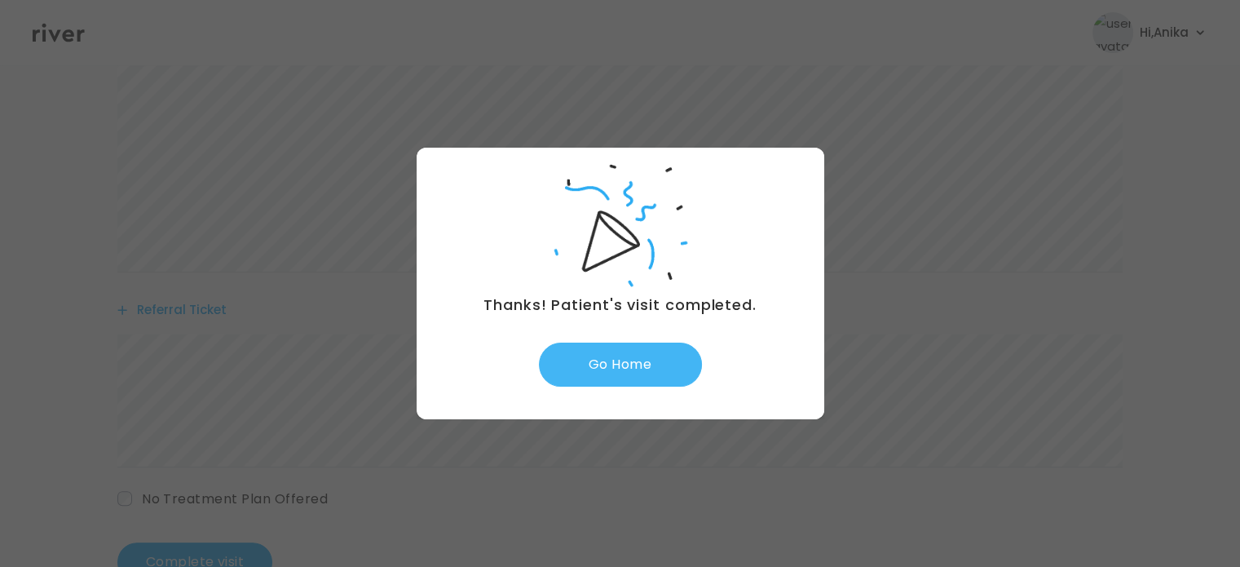
click at [639, 369] on button "Go Home" at bounding box center [620, 364] width 163 height 44
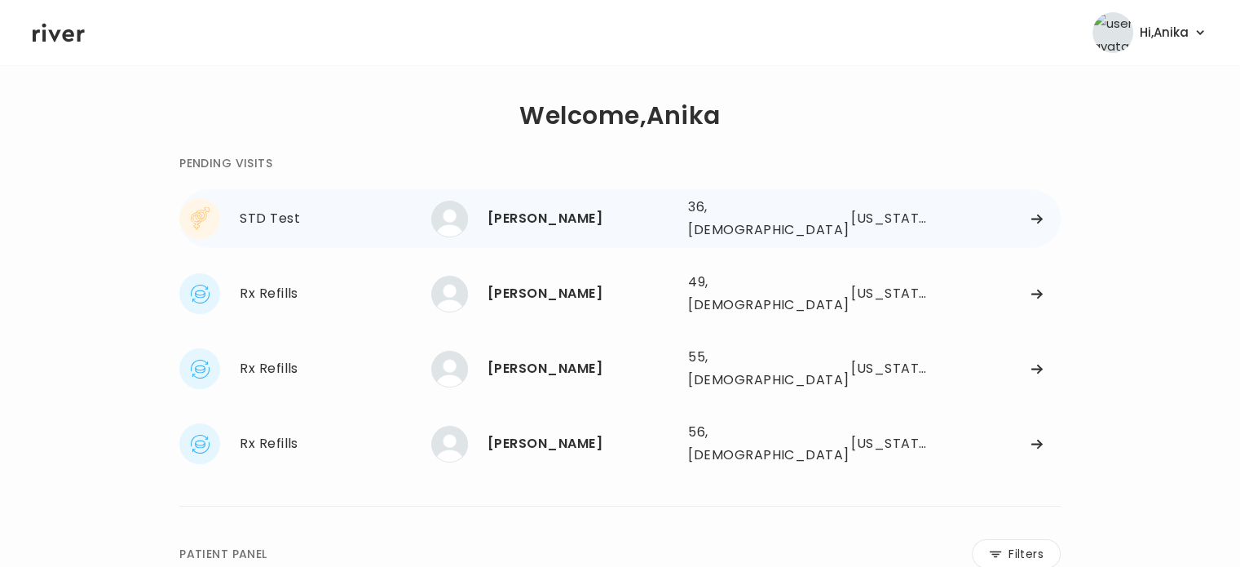
click at [629, 210] on div "Rose Simpson" at bounding box center [582, 218] width 188 height 23
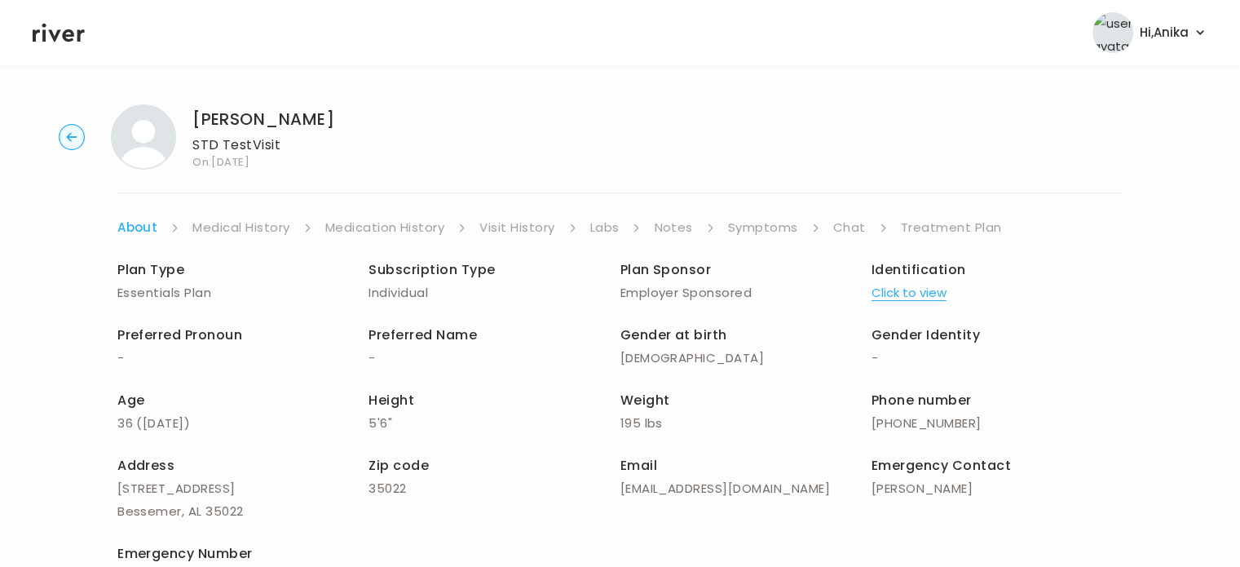
click at [912, 289] on button "Click to view" at bounding box center [909, 292] width 75 height 23
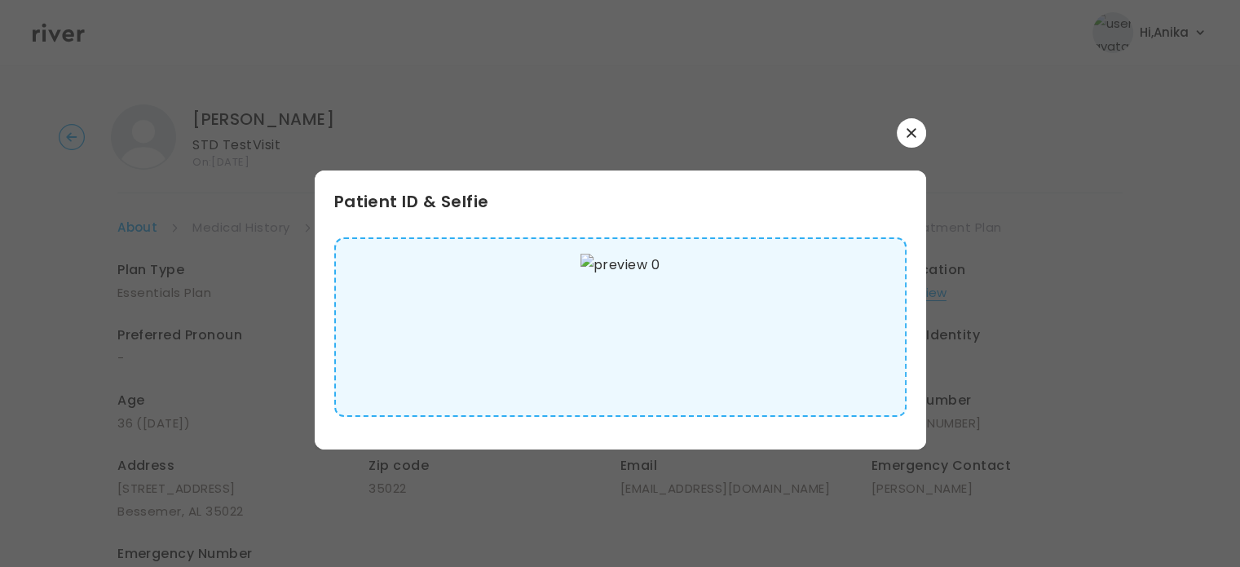
click at [909, 137] on button "button" at bounding box center [911, 132] width 29 height 29
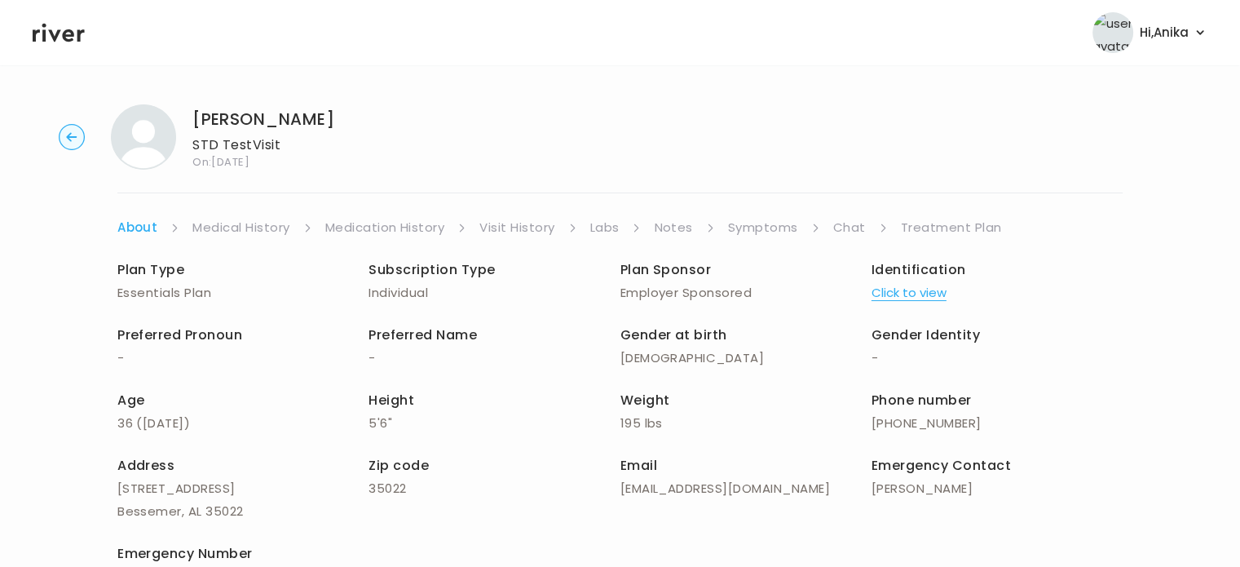
click at [247, 222] on link "Medical History" at bounding box center [240, 227] width 97 height 23
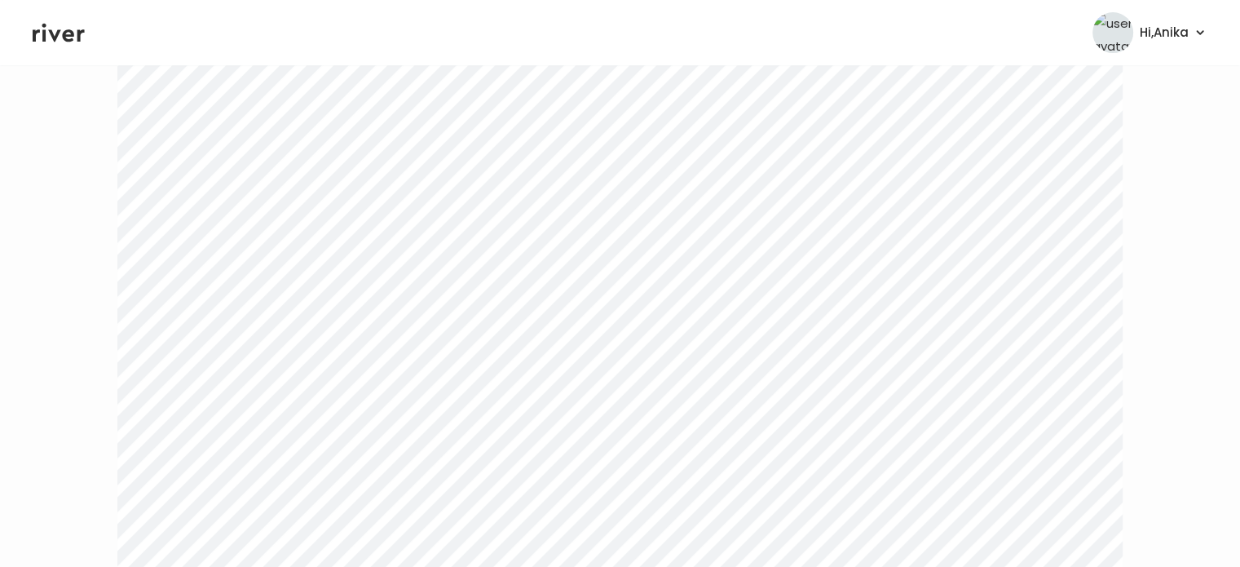
scroll to position [29, 0]
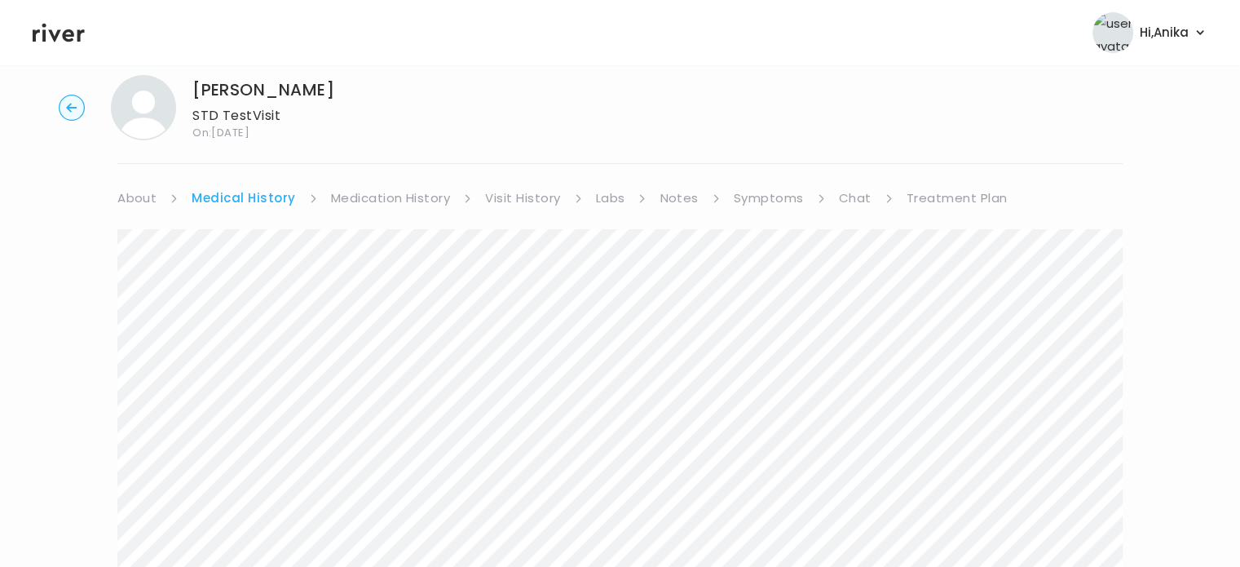
click at [367, 206] on link "Medication History" at bounding box center [391, 198] width 120 height 23
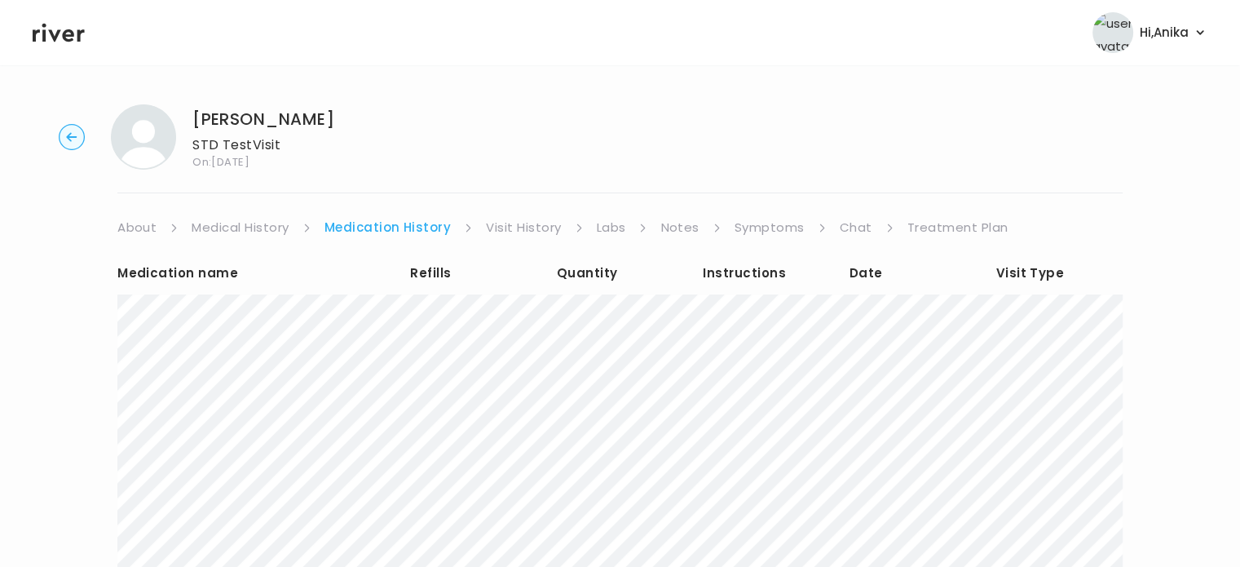
click at [525, 234] on link "Visit History" at bounding box center [523, 227] width 75 height 23
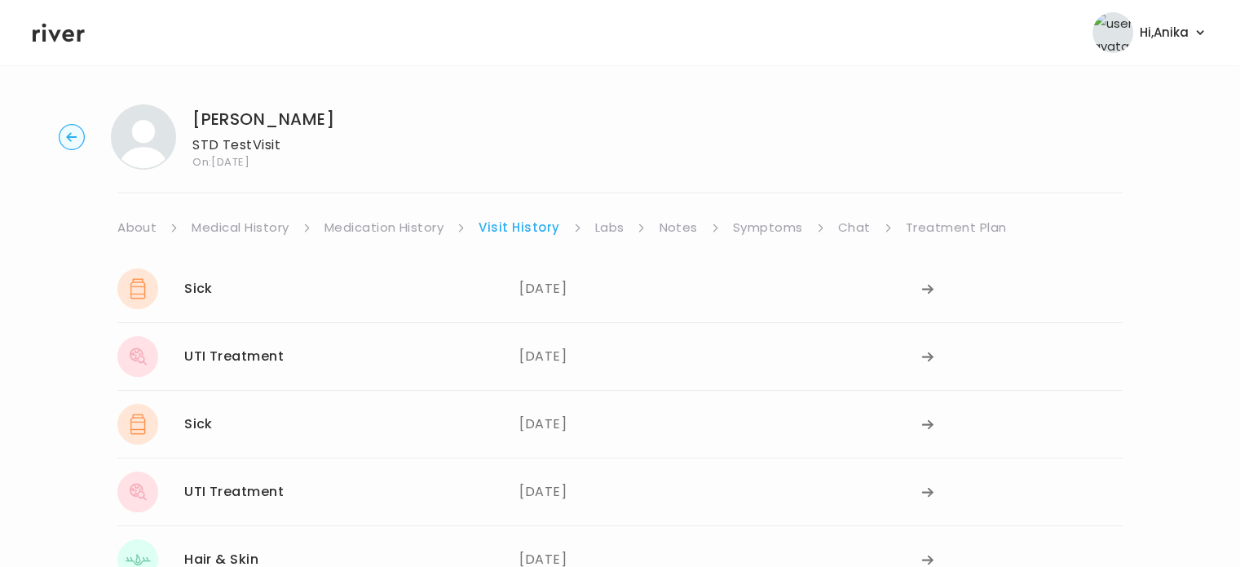
click at [605, 231] on link "Labs" at bounding box center [609, 227] width 29 height 23
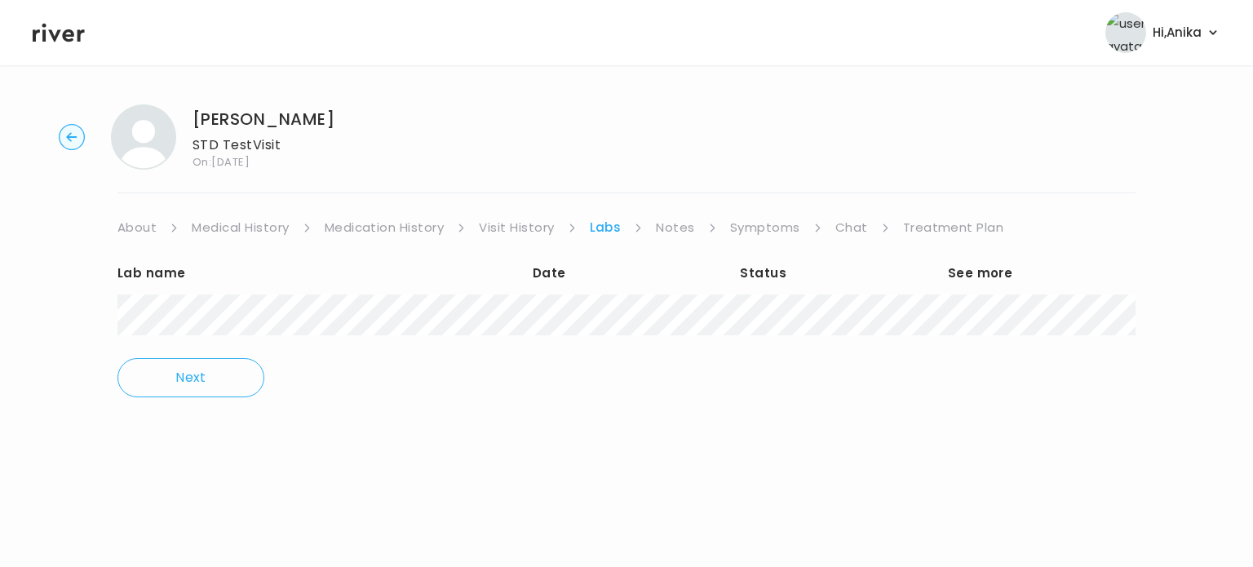
click at [673, 234] on link "Notes" at bounding box center [675, 227] width 38 height 23
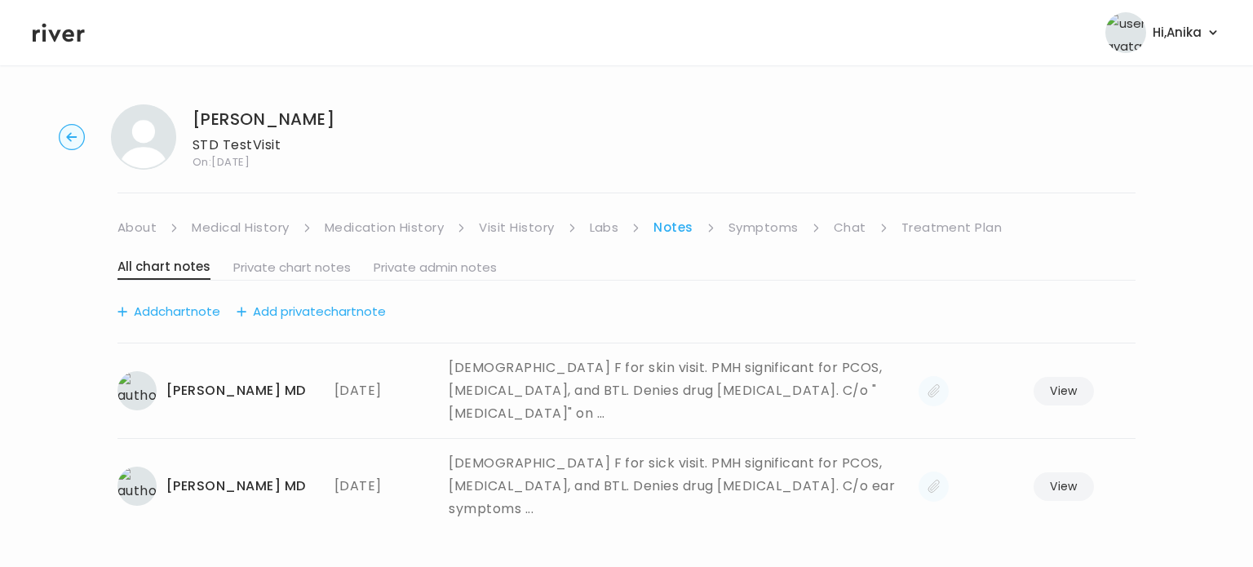
click at [752, 236] on link "Symptoms" at bounding box center [763, 227] width 70 height 23
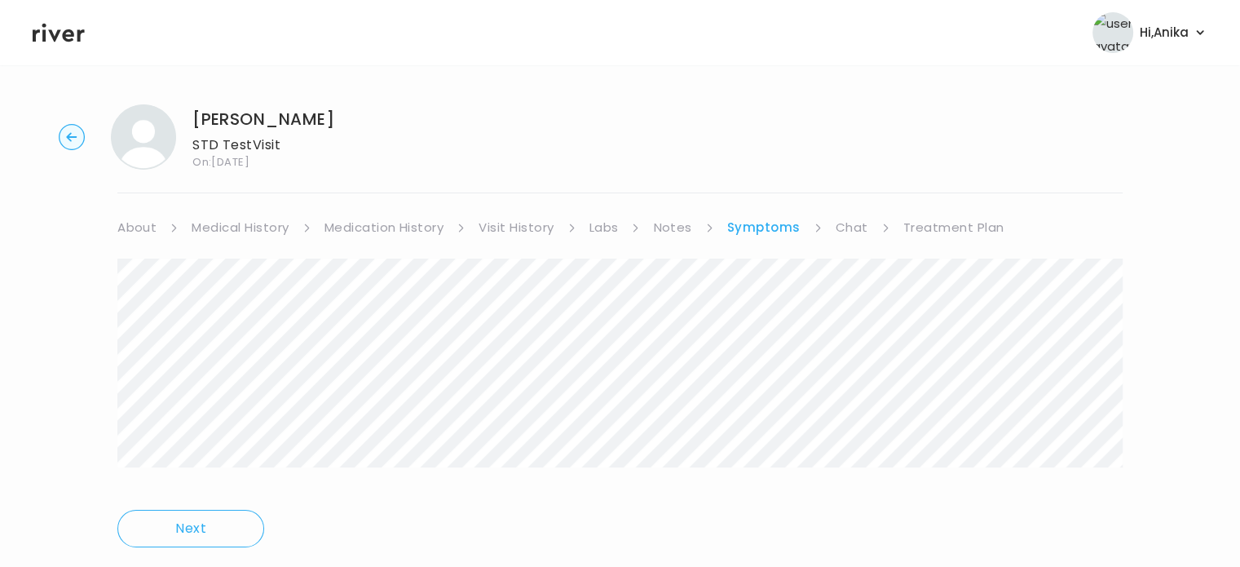
click at [905, 236] on link "Treatment Plan" at bounding box center [954, 227] width 101 height 23
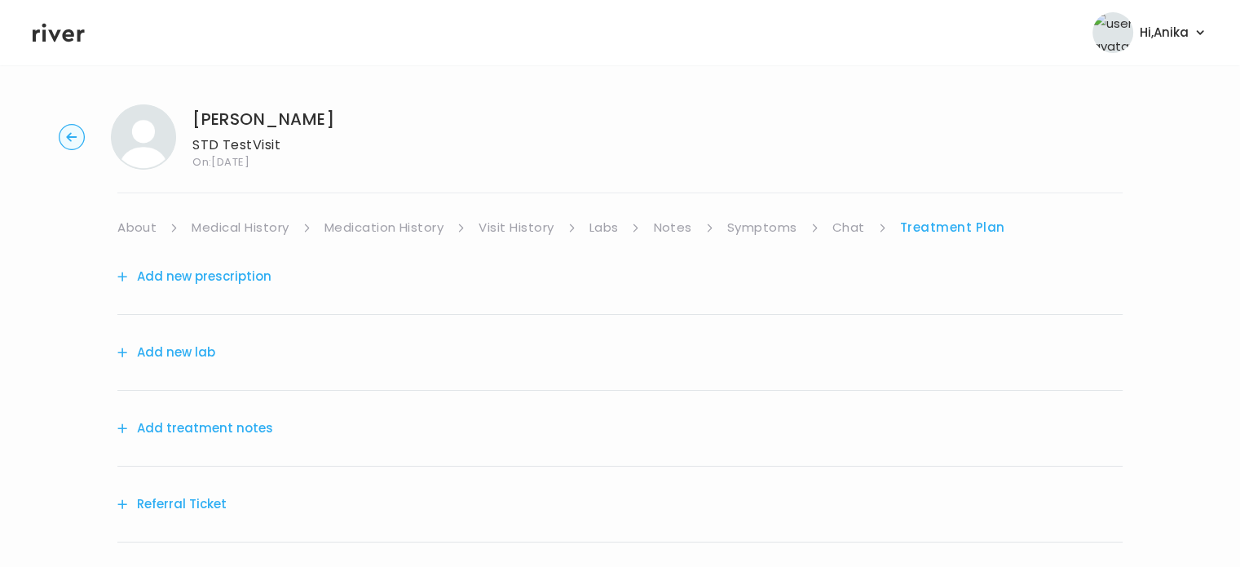
click at [252, 430] on button "Add treatment notes" at bounding box center [195, 428] width 156 height 23
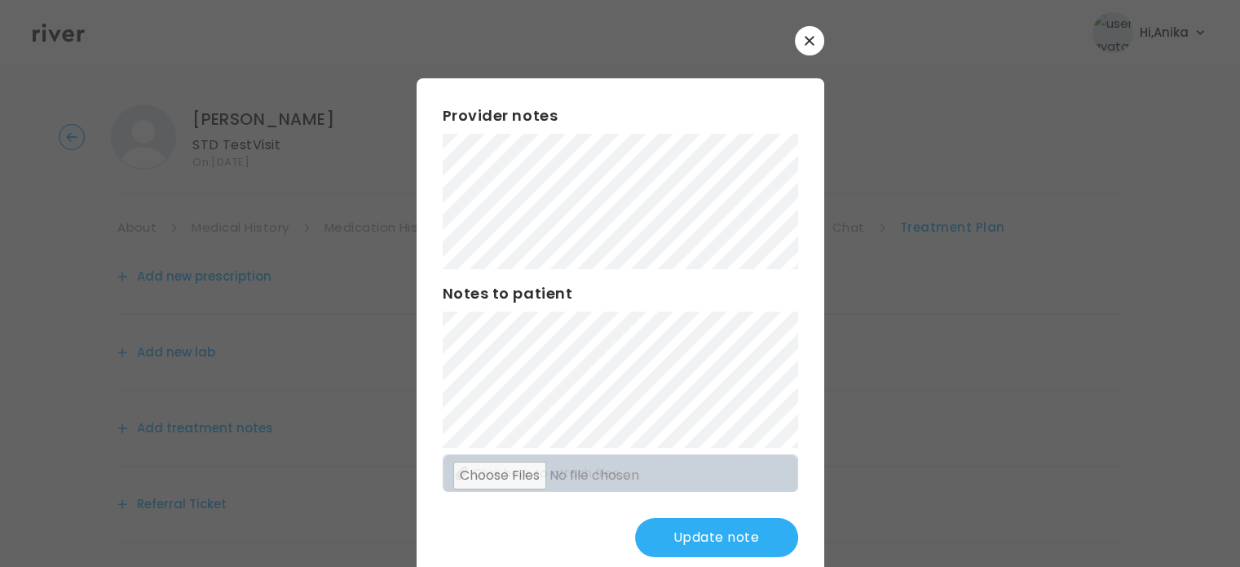
click at [665, 542] on button "Update note" at bounding box center [716, 537] width 163 height 39
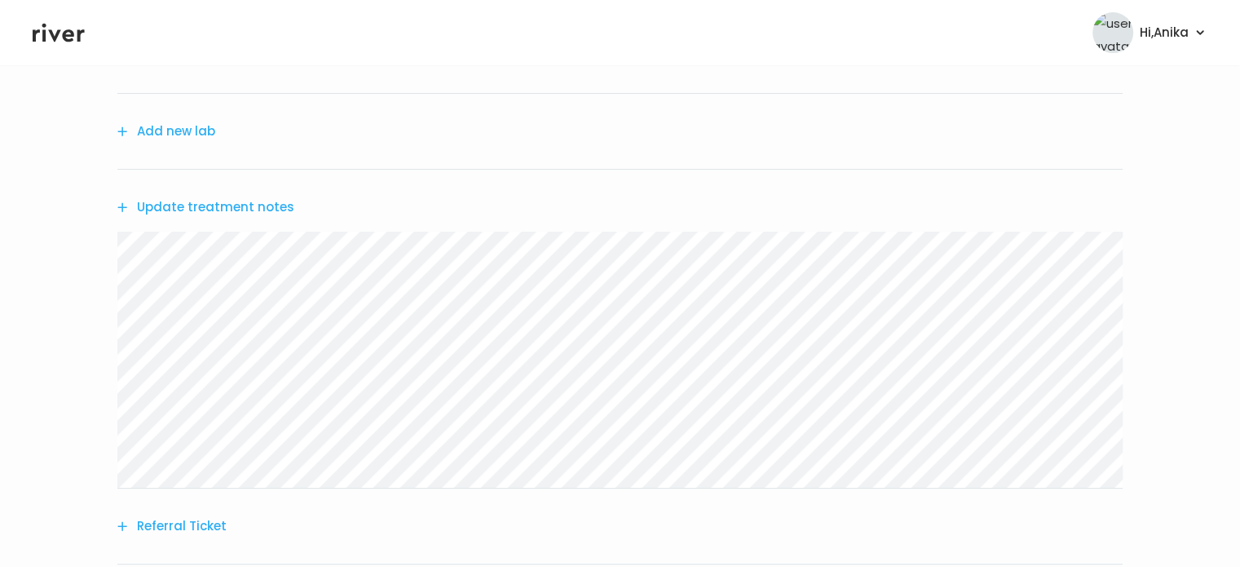
scroll to position [130, 0]
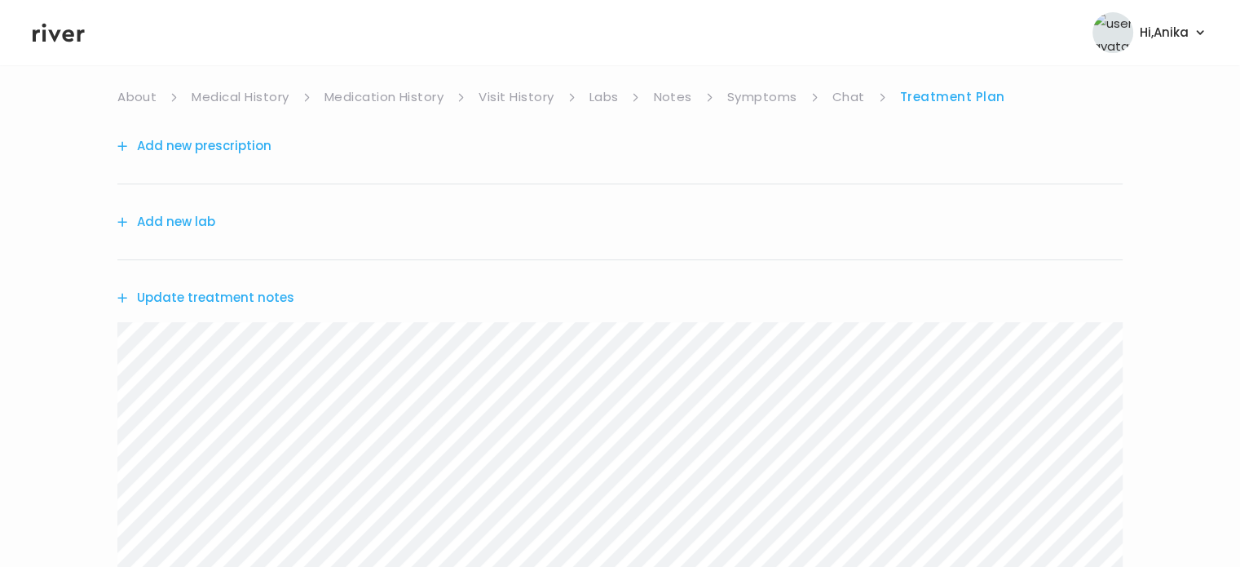
click at [202, 222] on button "Add new lab" at bounding box center [166, 221] width 98 height 23
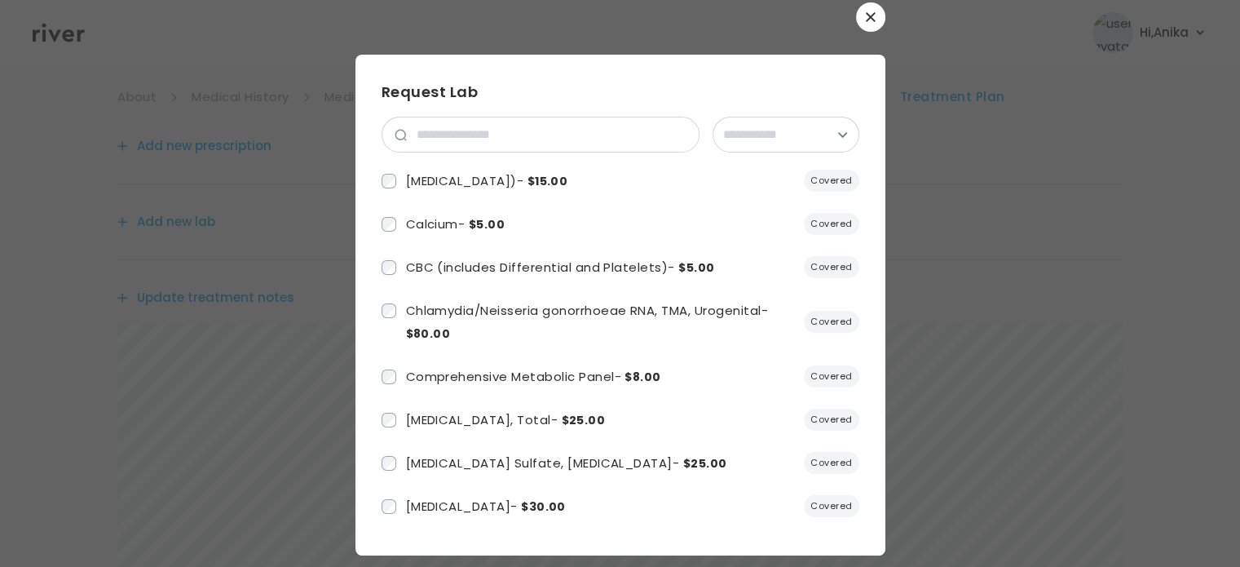
scroll to position [0, 0]
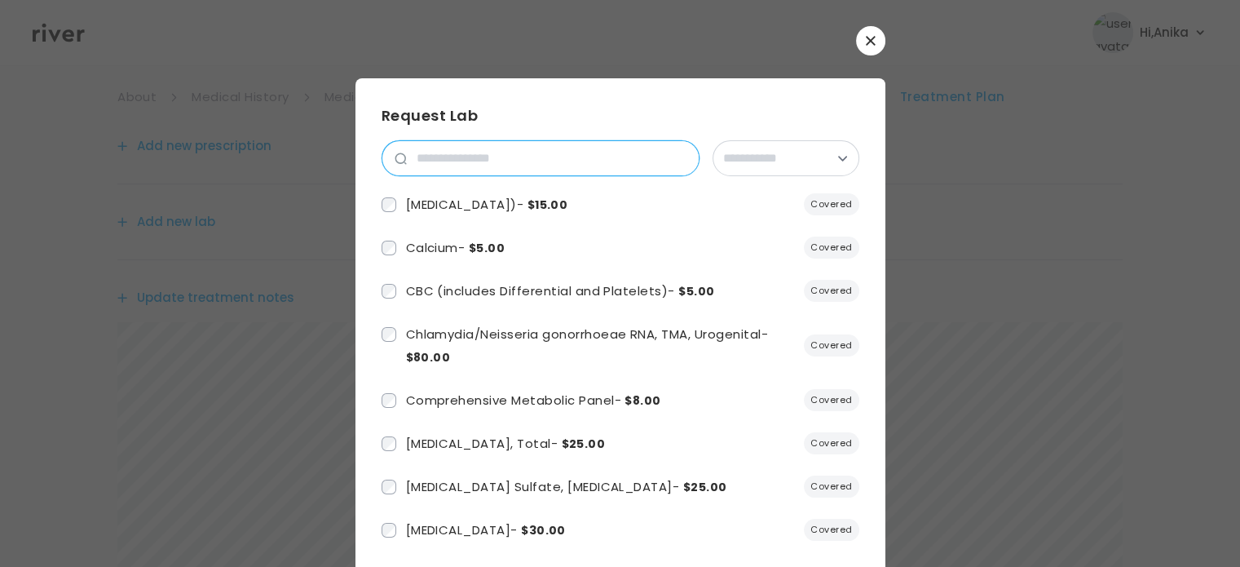
click at [548, 163] on input "search" at bounding box center [553, 158] width 292 height 34
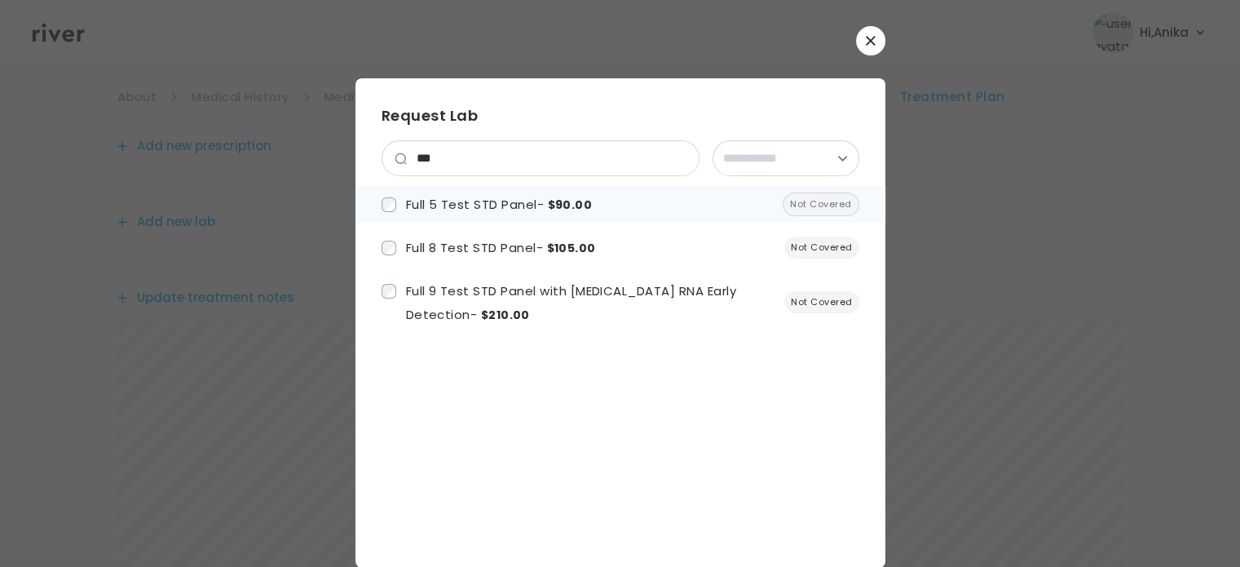
click at [548, 210] on span "$90.00" at bounding box center [570, 205] width 45 height 16
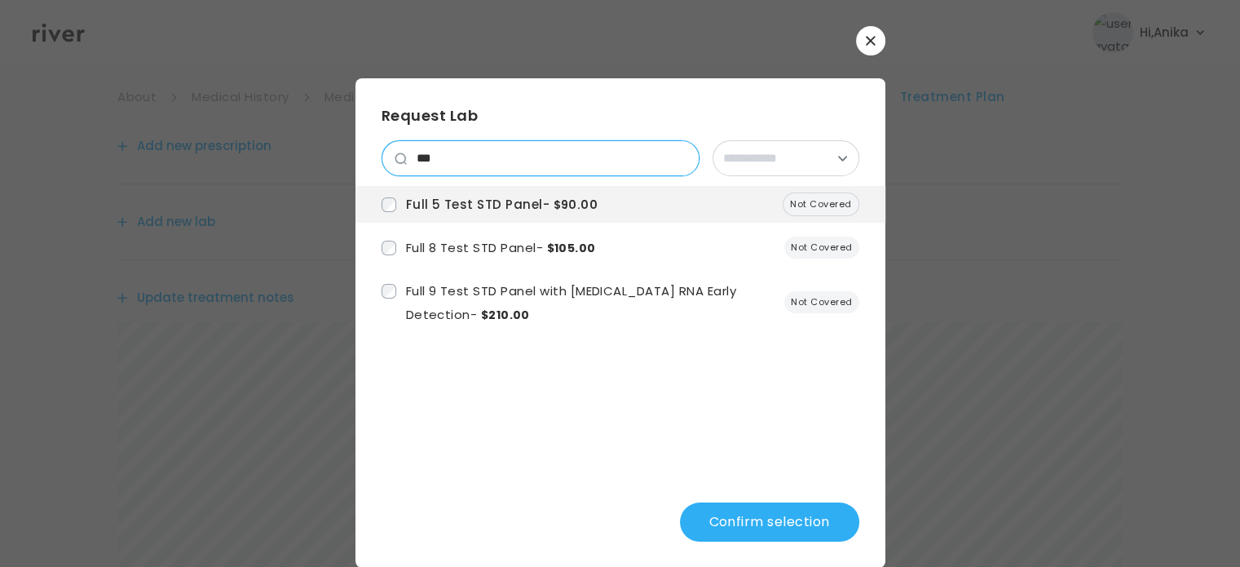
click at [447, 161] on input "***" at bounding box center [553, 158] width 292 height 34
drag, startPoint x: 446, startPoint y: 162, endPoint x: 398, endPoint y: 154, distance: 48.8
click at [398, 154] on div "***" at bounding box center [541, 158] width 318 height 36
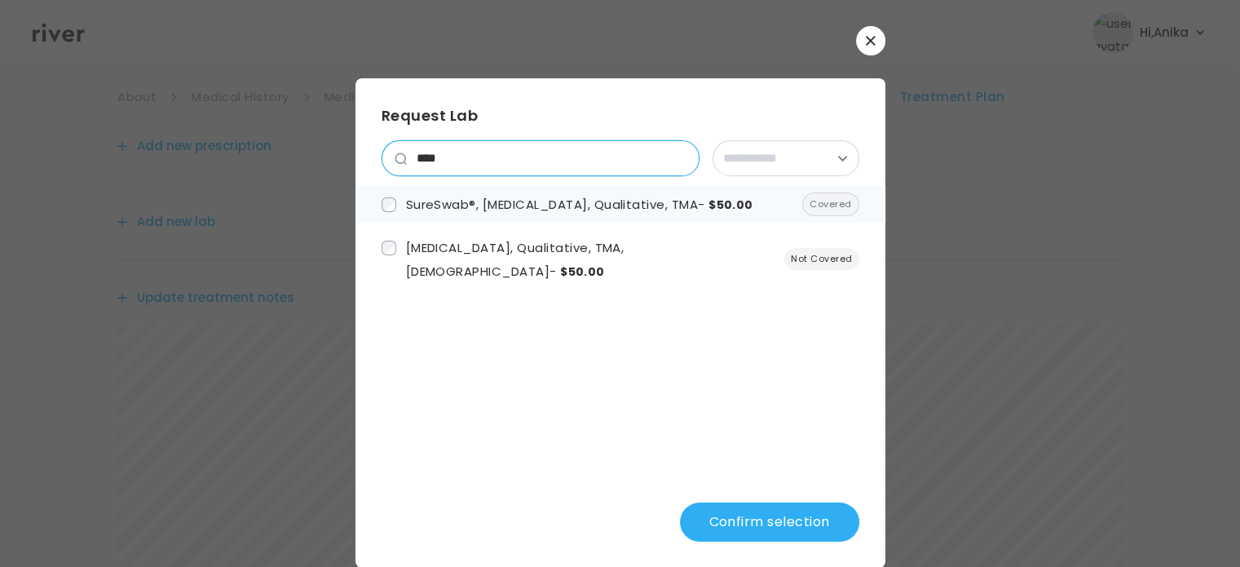
type input "****"
click at [452, 206] on span "SureSwab®, Trichomonas vaginalis RNA, Qualitative, TMA - $50.00" at bounding box center [579, 204] width 347 height 17
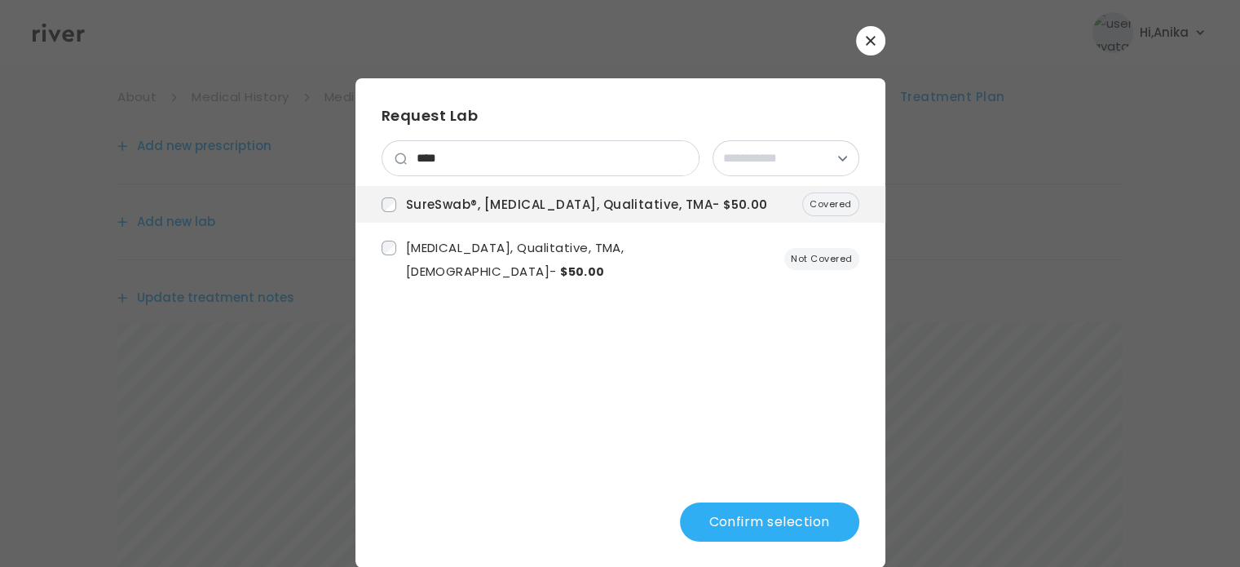
click at [760, 525] on button "Confirm selection" at bounding box center [769, 521] width 179 height 39
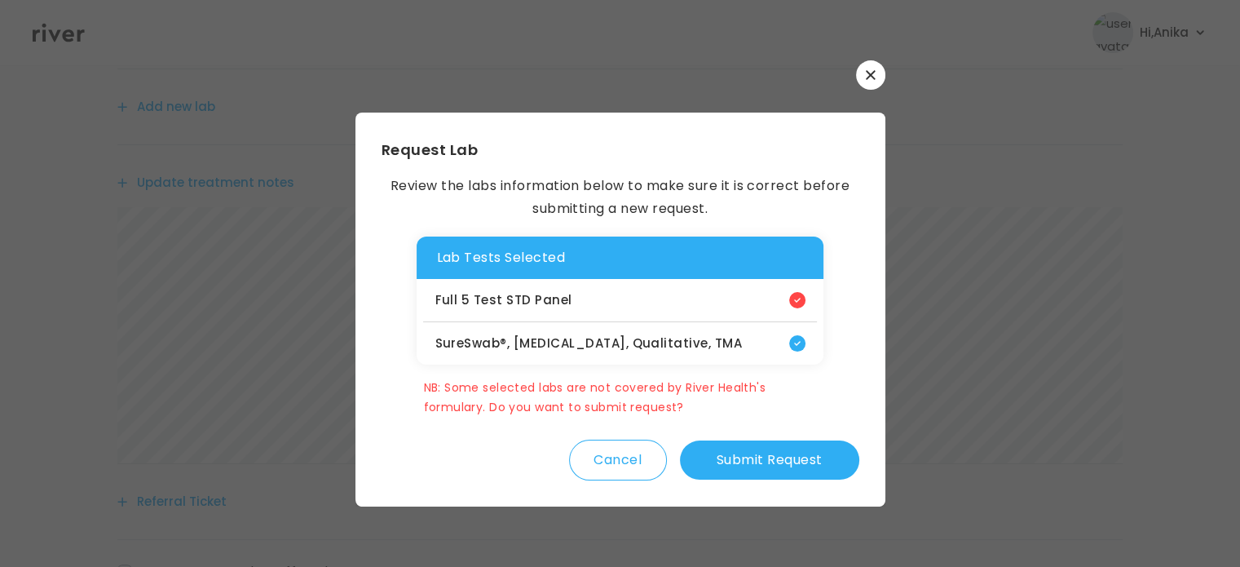
scroll to position [246, 0]
click at [776, 469] on button "Submit Request" at bounding box center [769, 459] width 179 height 39
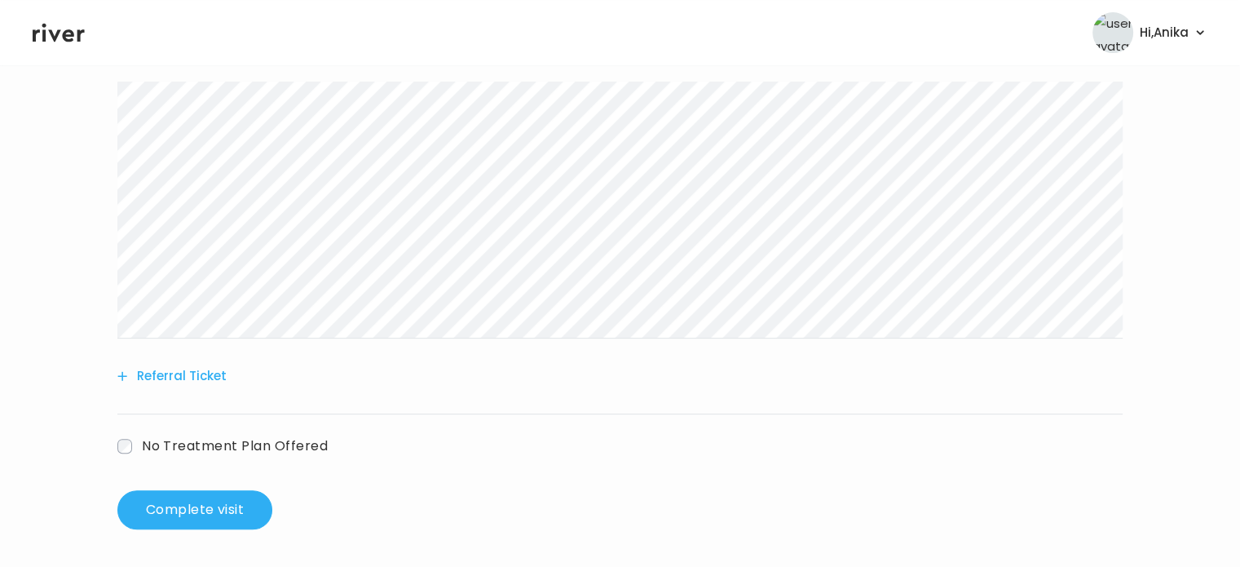
scroll to position [499, 0]
click at [189, 510] on button "Complete visit" at bounding box center [194, 508] width 155 height 39
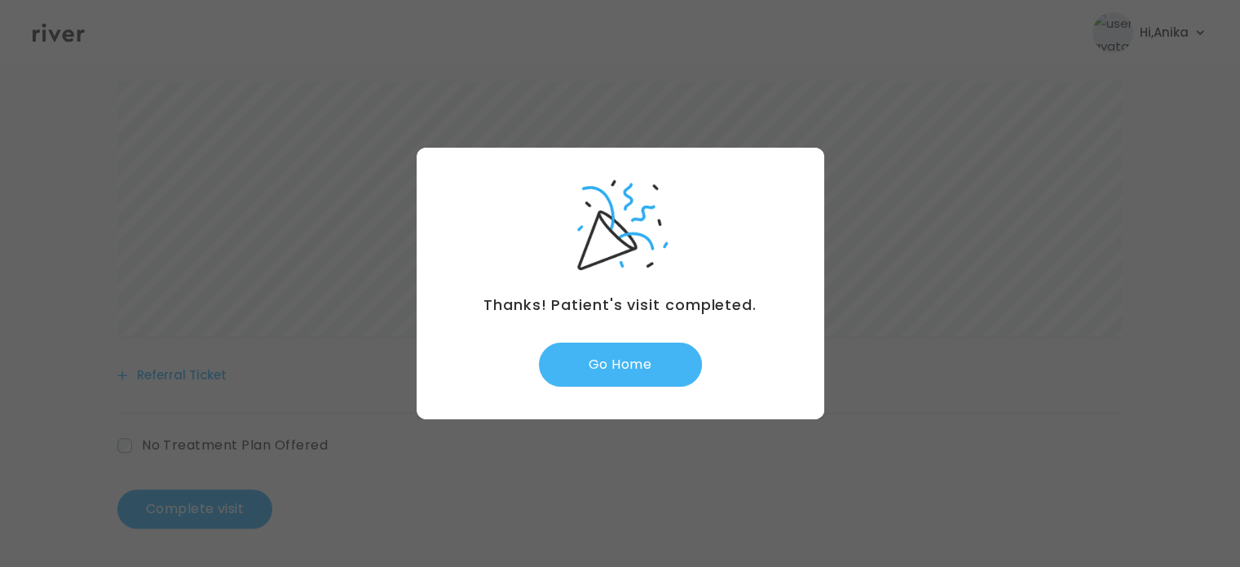
click at [633, 364] on button "Go Home" at bounding box center [620, 364] width 163 height 44
